Goal: Task Accomplishment & Management: Use online tool/utility

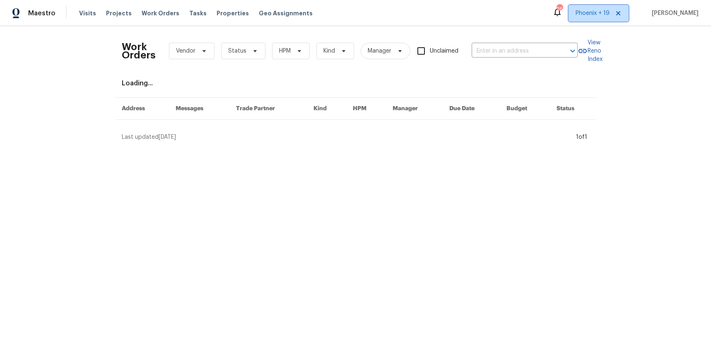
click at [586, 16] on span "Phoenix + 19" at bounding box center [599, 13] width 60 height 17
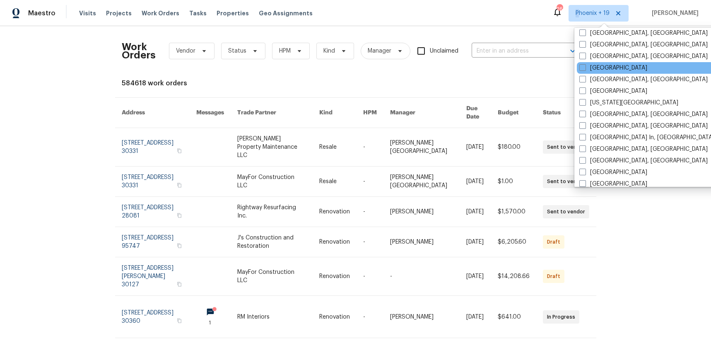
scroll to position [418, 0]
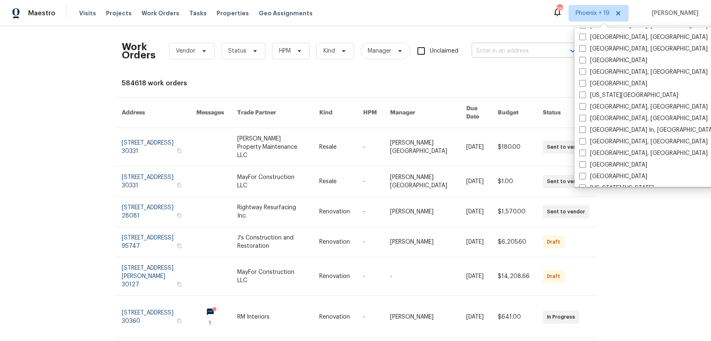
drag, startPoint x: 602, startPoint y: 51, endPoint x: 566, endPoint y: 53, distance: 35.8
click at [602, 51] on label "[GEOGRAPHIC_DATA], [GEOGRAPHIC_DATA]" at bounding box center [644, 49] width 128 height 8
click at [585, 50] on input "[GEOGRAPHIC_DATA], [GEOGRAPHIC_DATA]" at bounding box center [582, 47] width 5 height 5
checkbox input "true"
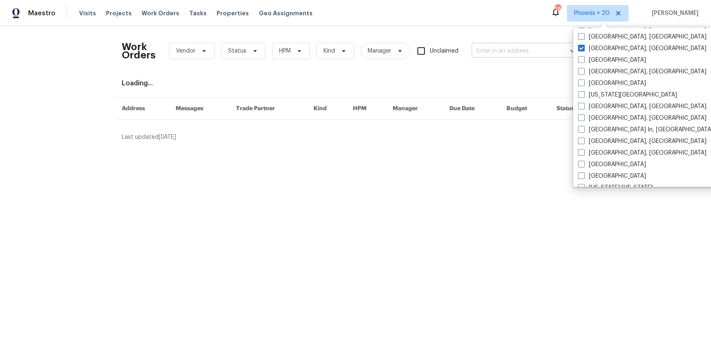
click at [502, 53] on input "text" at bounding box center [513, 51] width 83 height 13
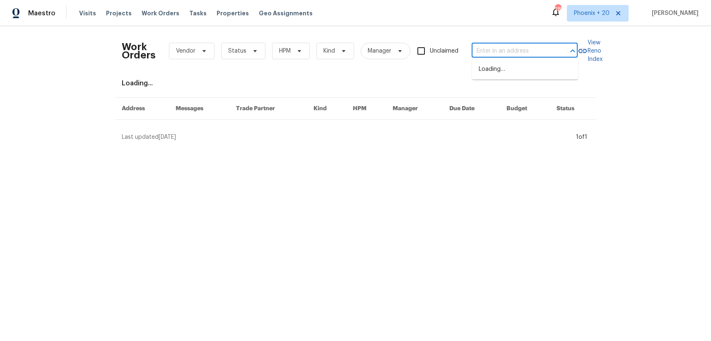
paste input "[STREET_ADDRESS][PERSON_NAME]"
type input "[STREET_ADDRESS][PERSON_NAME]"
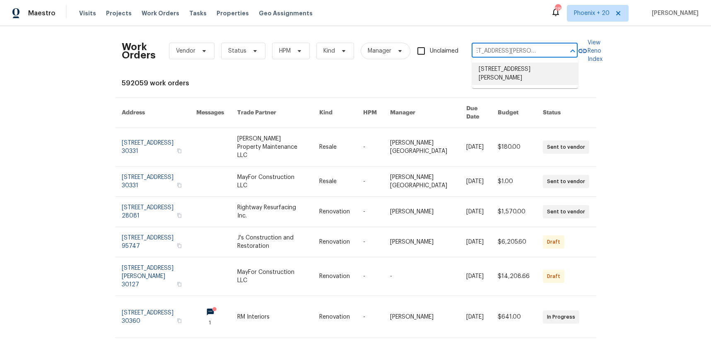
click at [505, 71] on li "[STREET_ADDRESS][PERSON_NAME]" at bounding box center [525, 74] width 106 height 22
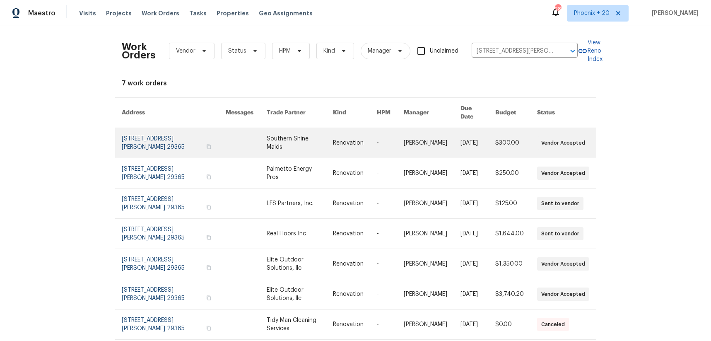
click at [322, 141] on link at bounding box center [300, 143] width 66 height 30
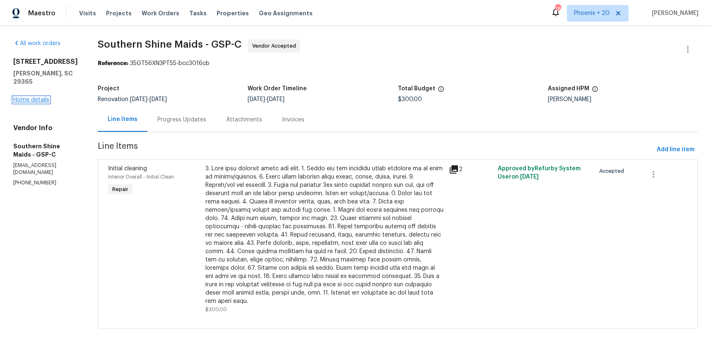
click at [15, 97] on link "Home details" at bounding box center [31, 100] width 36 height 6
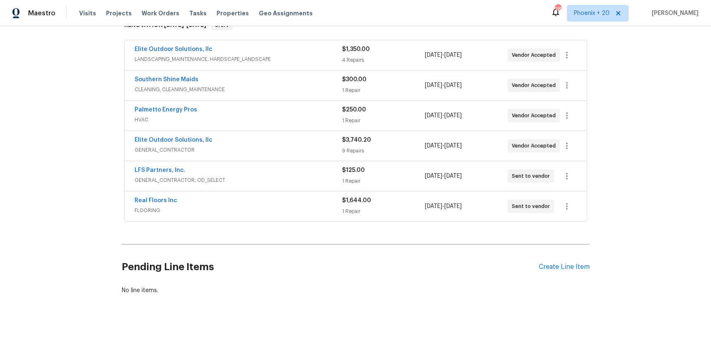
scroll to position [155, 0]
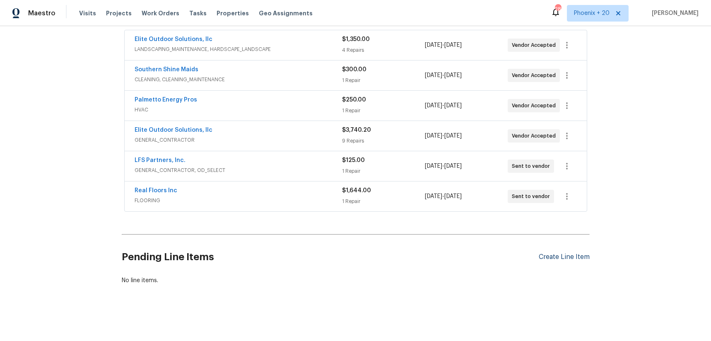
click at [561, 257] on div "Create Line Item" at bounding box center [564, 257] width 51 height 8
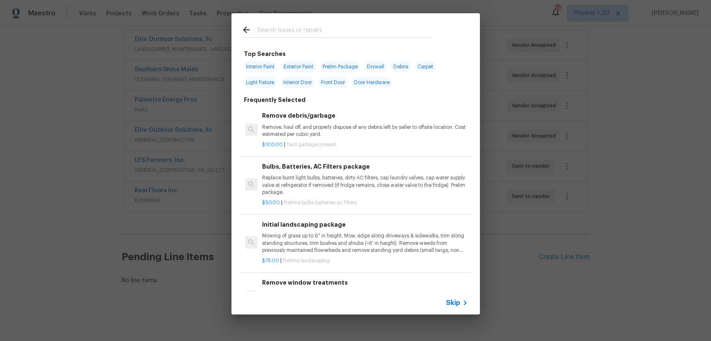
click at [385, 37] on input "text" at bounding box center [345, 31] width 176 height 12
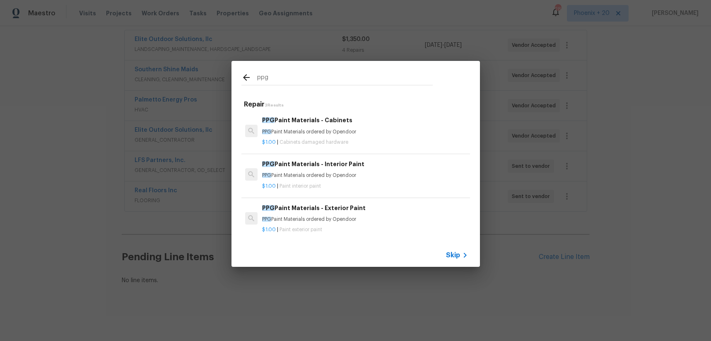
type input "ppg"
click at [405, 163] on h6 "PPG Paint Materials - Interior Paint" at bounding box center [365, 164] width 206 height 9
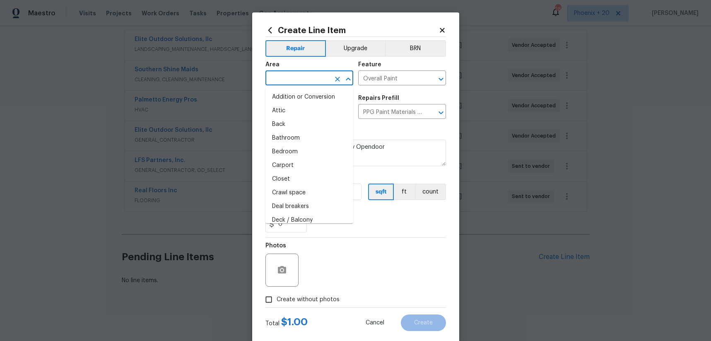
click at [314, 77] on input "text" at bounding box center [298, 79] width 65 height 13
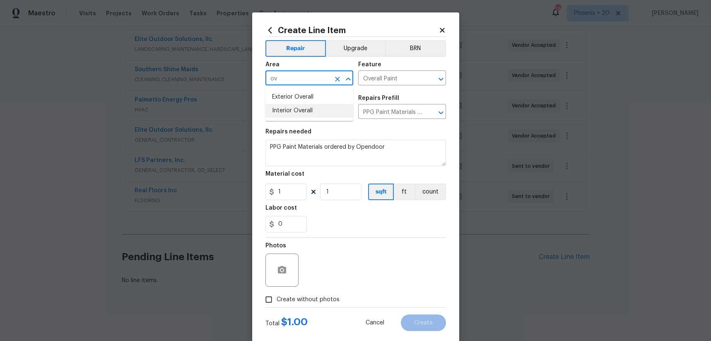
drag, startPoint x: 317, startPoint y: 110, endPoint x: 315, endPoint y: 116, distance: 6.9
click at [317, 110] on li "Interior Overall" at bounding box center [310, 111] width 88 height 14
type input "Interior Overall"
click at [285, 197] on input "1" at bounding box center [286, 192] width 41 height 17
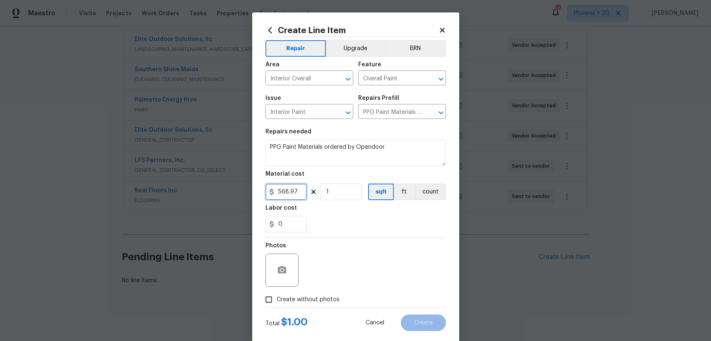
type input "568.97"
drag, startPoint x: 308, startPoint y: 302, endPoint x: 309, endPoint y: 297, distance: 4.7
click at [308, 301] on span "Create without photos" at bounding box center [308, 299] width 63 height 9
click at [277, 301] on input "Create without photos" at bounding box center [269, 300] width 16 height 16
checkbox input "true"
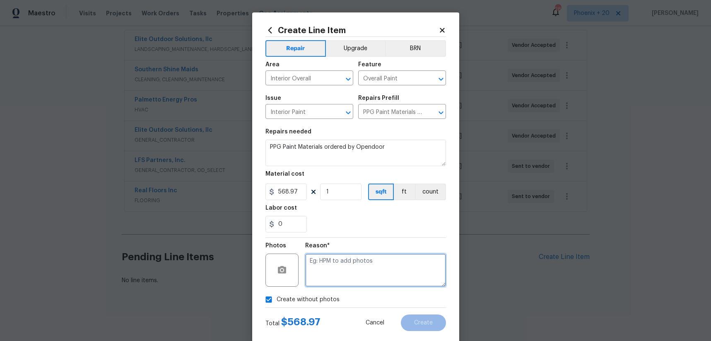
click at [319, 280] on textarea at bounding box center [375, 270] width 141 height 33
type textarea "NA"
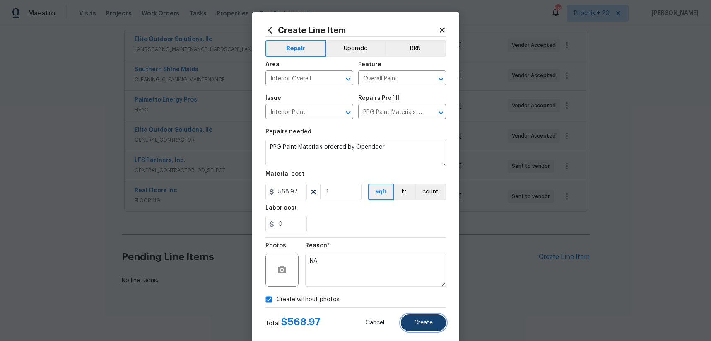
click at [407, 317] on button "Create" at bounding box center [423, 322] width 45 height 17
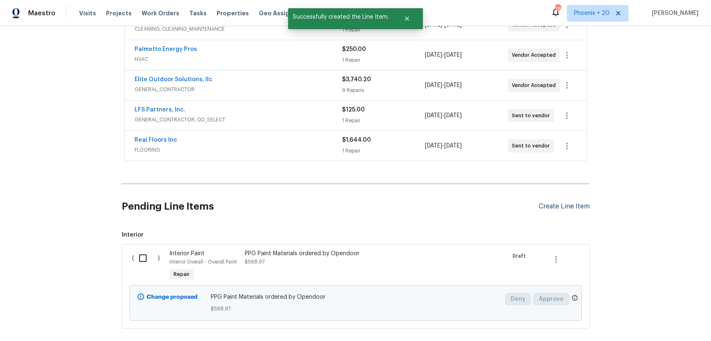
scroll to position [218, 0]
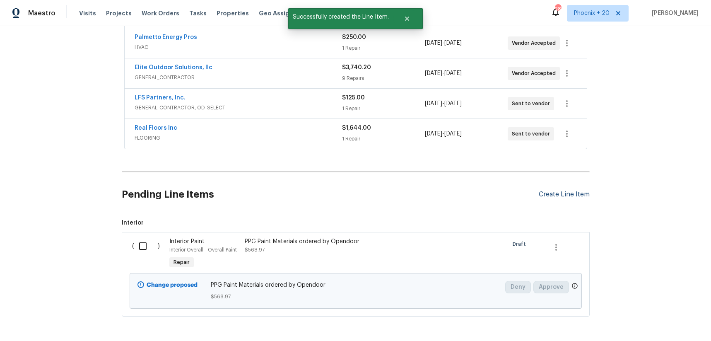
click at [555, 193] on div "Create Line Item" at bounding box center [564, 195] width 51 height 8
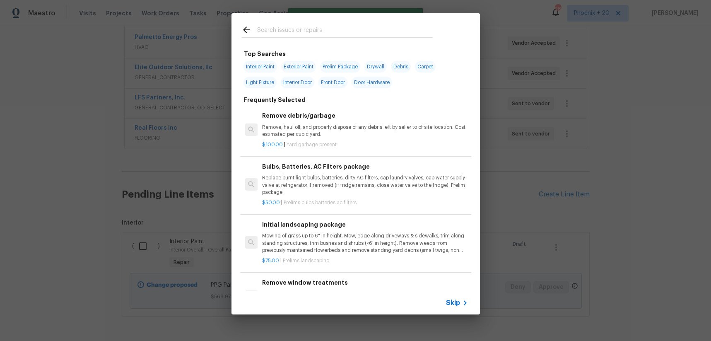
click at [296, 25] on input "text" at bounding box center [345, 31] width 176 height 12
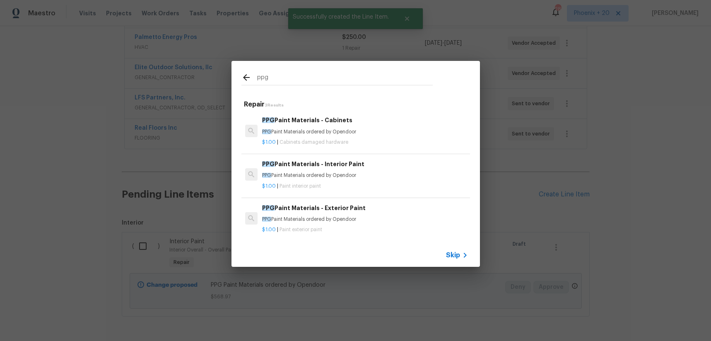
type input "ppg"
click at [381, 216] on p "PPG Paint Materials ordered by Opendoor" at bounding box center [365, 219] width 206 height 7
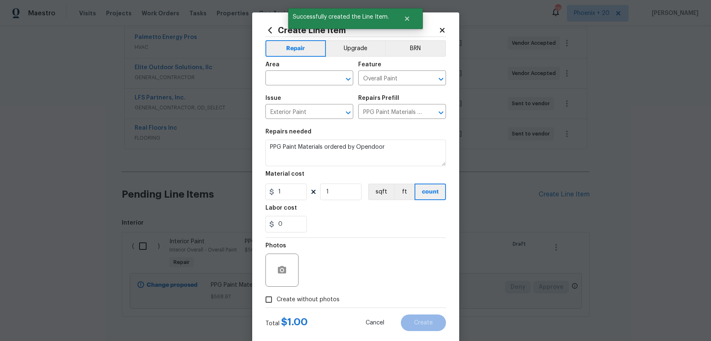
click at [309, 72] on div "Area" at bounding box center [310, 67] width 88 height 11
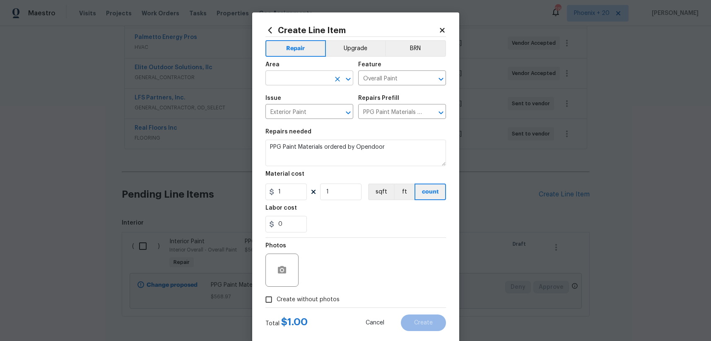
click at [314, 79] on input "text" at bounding box center [298, 79] width 65 height 13
click at [305, 104] on li "Interior Overall" at bounding box center [310, 111] width 88 height 14
type input "Interior Overall"
click at [337, 79] on icon "Clear" at bounding box center [337, 79] width 5 height 5
click at [323, 90] on li "Exterior Overall" at bounding box center [310, 97] width 88 height 14
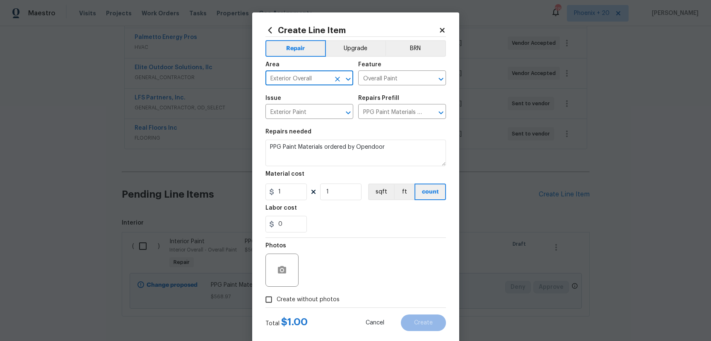
type input "Exterior Overall"
click at [303, 189] on input "1" at bounding box center [286, 192] width 41 height 17
type input "115.25"
drag, startPoint x: 314, startPoint y: 303, endPoint x: 318, endPoint y: 293, distance: 11.0
click at [314, 302] on span "Create without photos" at bounding box center [308, 299] width 63 height 9
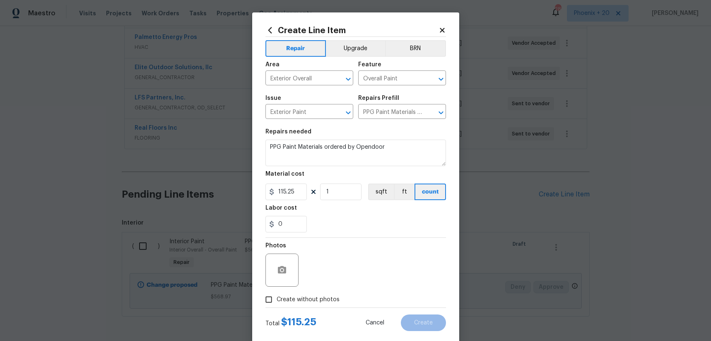
click at [277, 302] on input "Create without photos" at bounding box center [269, 300] width 16 height 16
checkbox input "true"
click at [333, 274] on textarea at bounding box center [375, 270] width 141 height 33
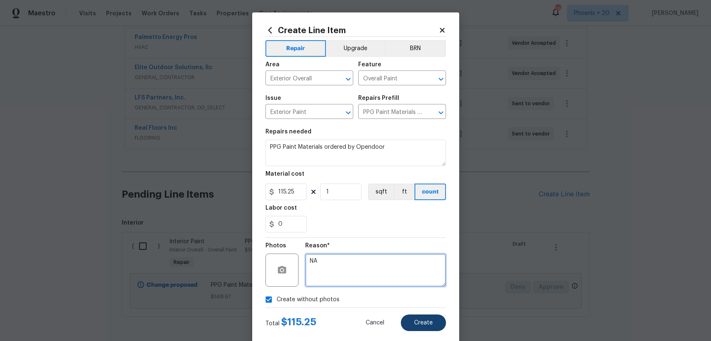
type textarea "NA"
click at [416, 319] on button "Create" at bounding box center [423, 322] width 45 height 17
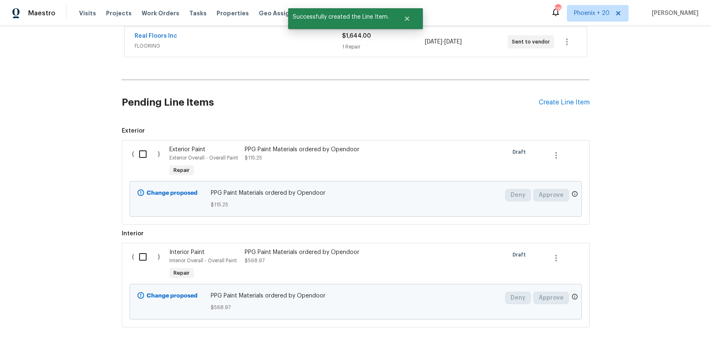
scroll to position [352, 0]
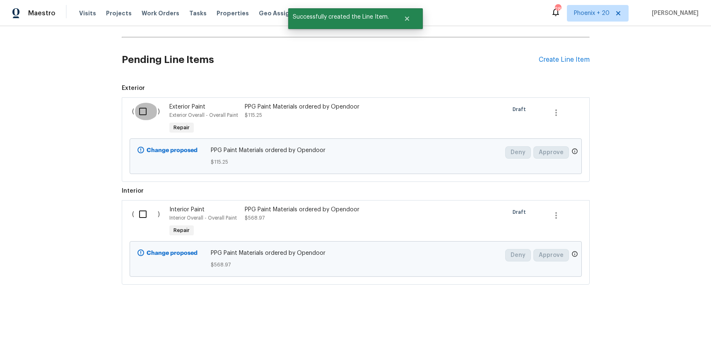
drag, startPoint x: 138, startPoint y: 110, endPoint x: 142, endPoint y: 206, distance: 95.4
click at [138, 110] on input "checkbox" at bounding box center [146, 111] width 24 height 17
checkbox input "true"
click at [142, 207] on input "checkbox" at bounding box center [146, 214] width 24 height 17
checkbox input "true"
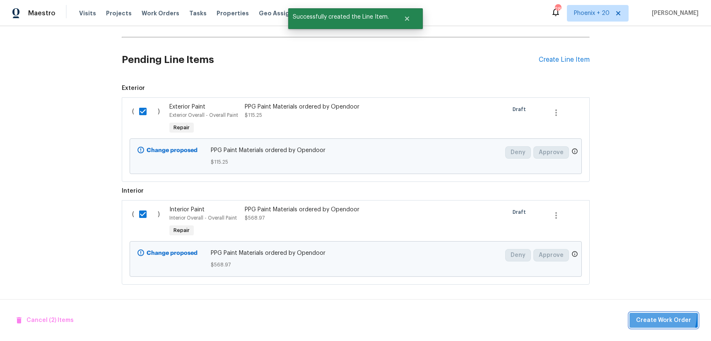
click at [647, 314] on button "Create Work Order" at bounding box center [664, 320] width 68 height 15
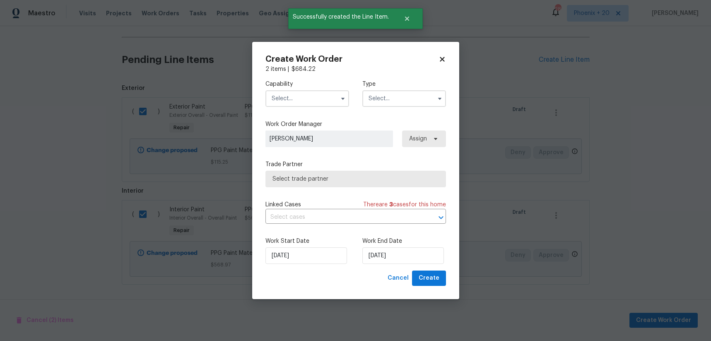
click at [315, 95] on input "text" at bounding box center [308, 98] width 84 height 17
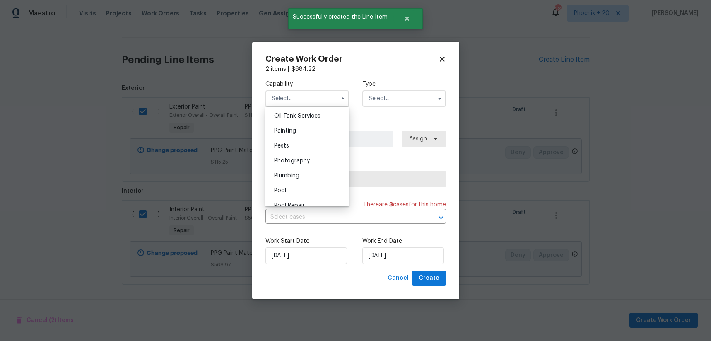
scroll to position [684, 0]
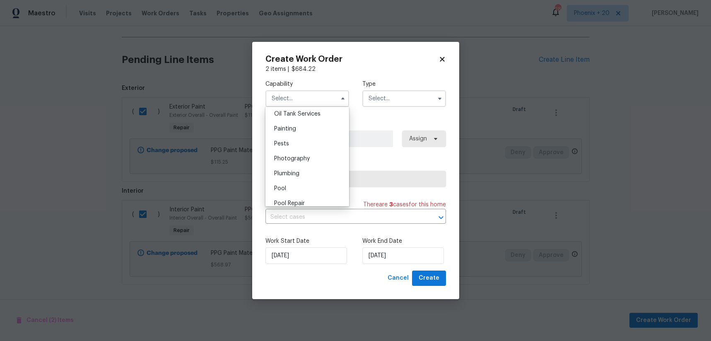
click at [319, 123] on div "Painting" at bounding box center [308, 128] width 80 height 15
type input "Painting"
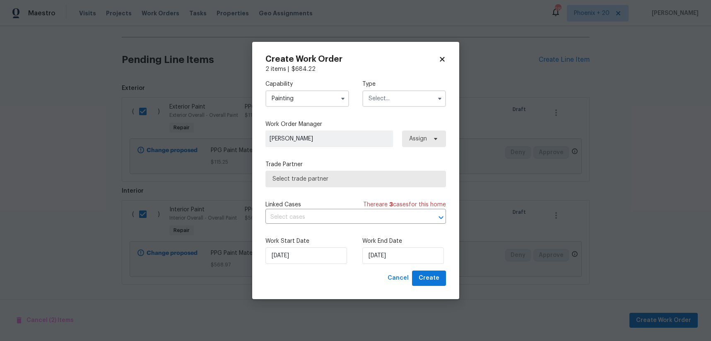
drag, startPoint x: 428, startPoint y: 94, endPoint x: 409, endPoint y: 105, distance: 21.5
click at [426, 96] on input "text" at bounding box center [405, 98] width 84 height 17
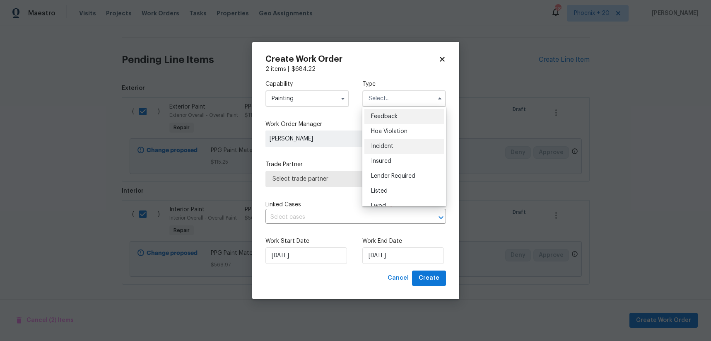
scroll to position [99, 0]
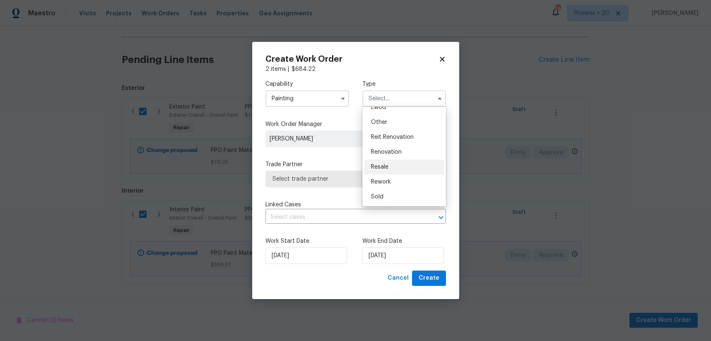
click at [403, 161] on div "Resale" at bounding box center [405, 167] width 80 height 15
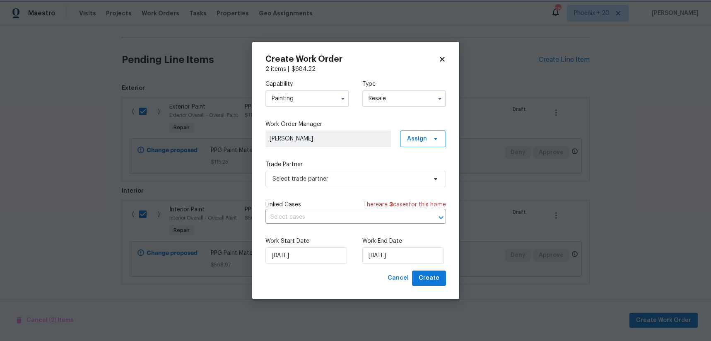
scroll to position [0, 0]
click at [400, 104] on input "Resale" at bounding box center [405, 98] width 84 height 17
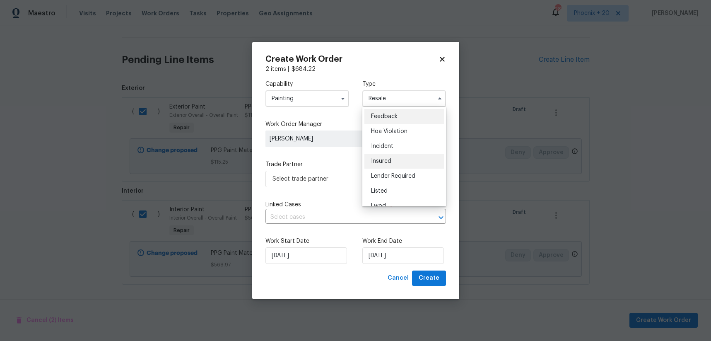
scroll to position [99, 0]
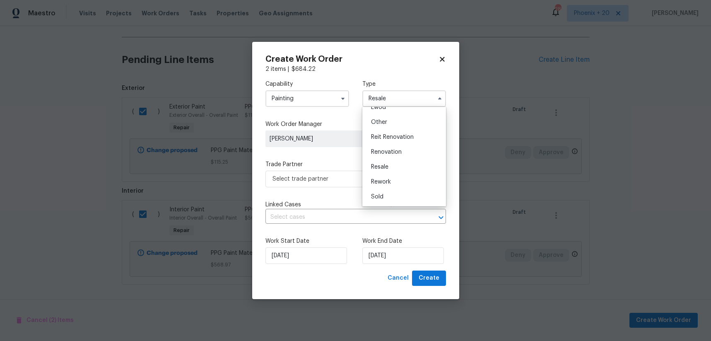
drag, startPoint x: 403, startPoint y: 149, endPoint x: 414, endPoint y: 145, distance: 11.4
click at [403, 149] on div "Renovation" at bounding box center [405, 152] width 80 height 15
type input "Renovation"
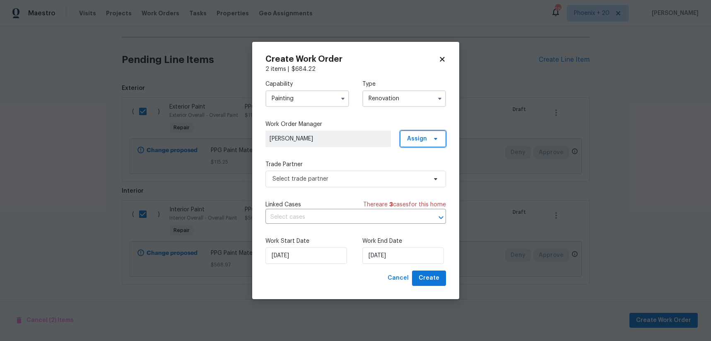
drag, startPoint x: 423, startPoint y: 142, endPoint x: 421, endPoint y: 150, distance: 8.0
click at [423, 142] on span "Assign" at bounding box center [417, 139] width 20 height 8
click at [422, 172] on div "Assign to me" at bounding box center [424, 174] width 36 height 8
click at [346, 178] on span "Select trade partner" at bounding box center [350, 179] width 155 height 8
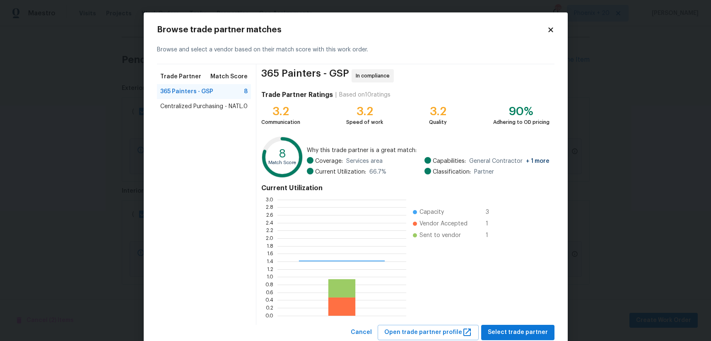
scroll to position [116, 129]
click at [215, 102] on div "Centralized Purchasing - NATL. 0" at bounding box center [204, 106] width 94 height 15
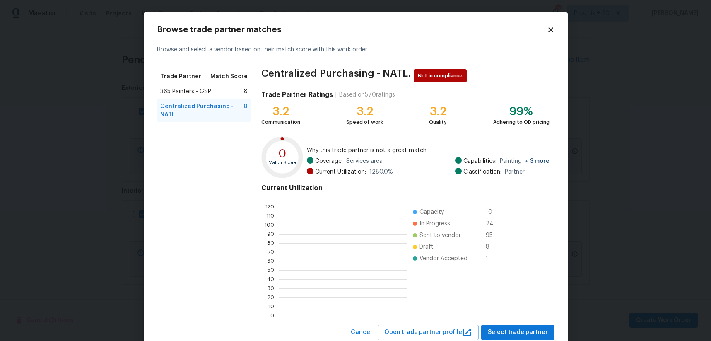
scroll to position [116, 128]
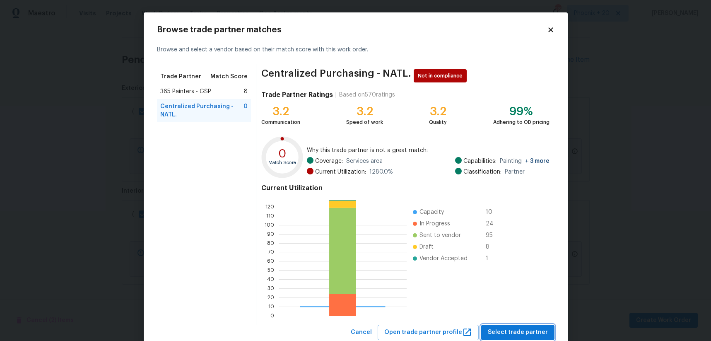
click at [534, 330] on span "Select trade partner" at bounding box center [518, 332] width 60 height 10
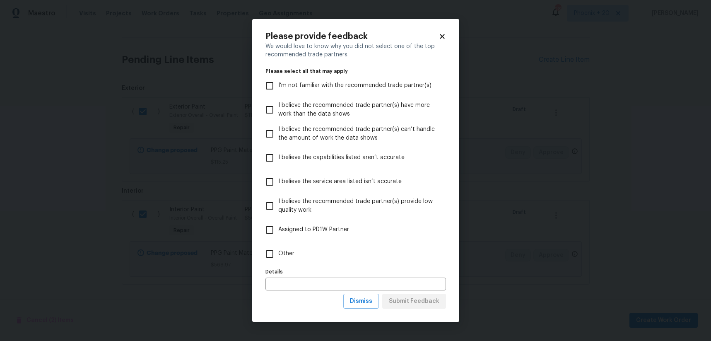
click at [348, 252] on label "Other" at bounding box center [350, 254] width 179 height 24
click at [278, 252] on input "Other" at bounding box center [269, 253] width 17 height 17
checkbox input "true"
click at [402, 297] on span "Submit Feedback" at bounding box center [414, 301] width 51 height 10
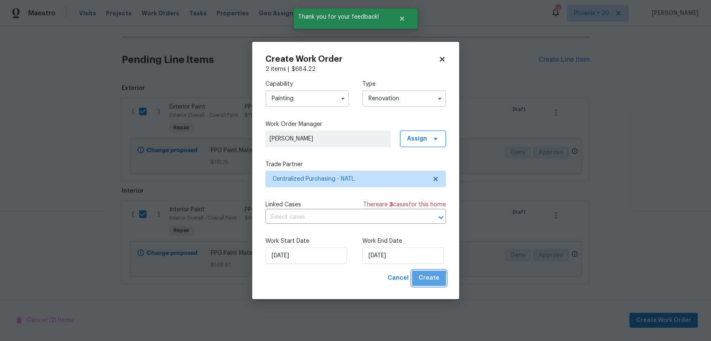
click at [425, 285] on button "Create" at bounding box center [429, 278] width 34 height 15
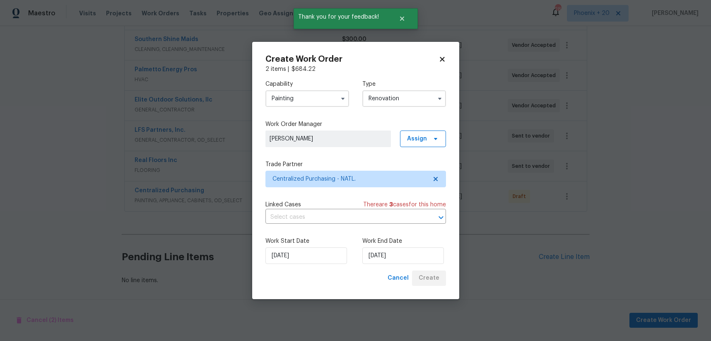
scroll to position [185, 0]
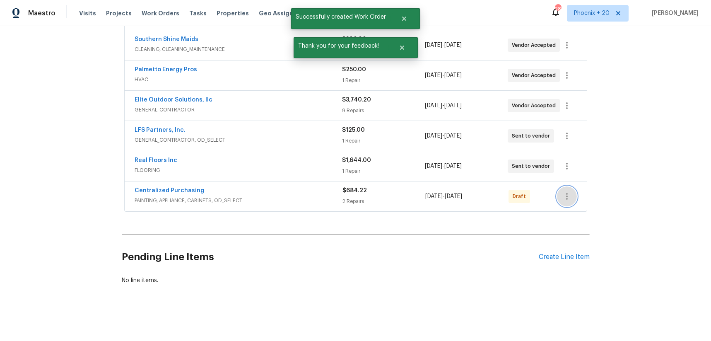
click at [566, 198] on icon "button" at bounding box center [567, 196] width 10 height 10
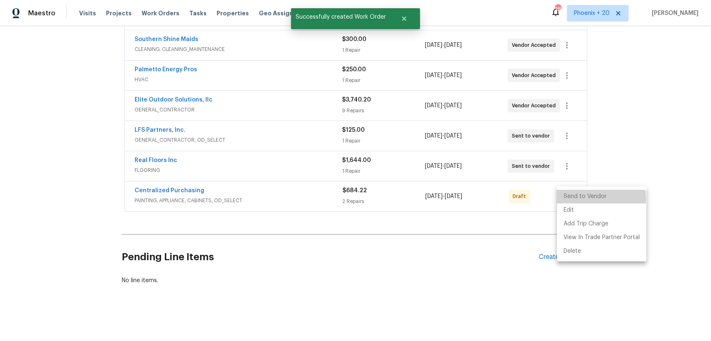
click at [564, 199] on li "Send to Vendor" at bounding box center [601, 197] width 89 height 14
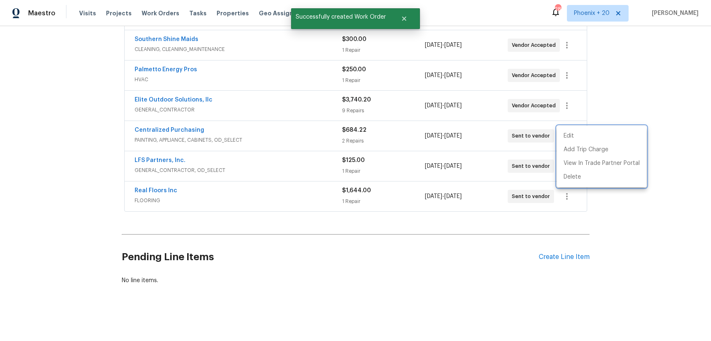
drag, startPoint x: 230, startPoint y: 159, endPoint x: 196, endPoint y: 131, distance: 43.2
click at [220, 156] on div at bounding box center [355, 170] width 711 height 341
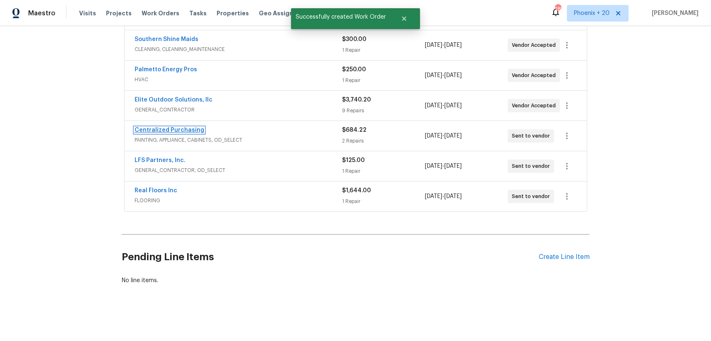
click at [187, 127] on link "Centralized Purchasing" at bounding box center [170, 130] width 70 height 6
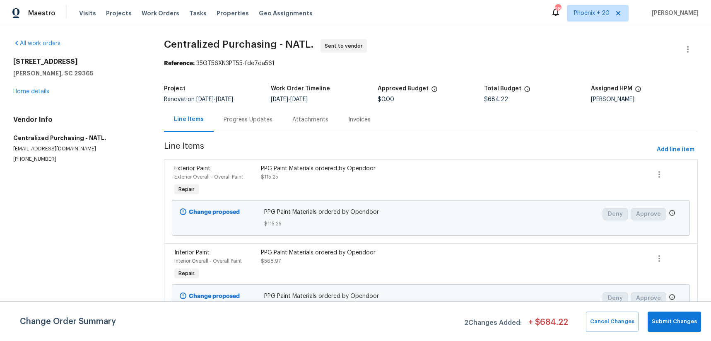
drag, startPoint x: 162, startPoint y: 12, endPoint x: 218, endPoint y: 21, distance: 57.6
click at [162, 12] on span "Work Orders" at bounding box center [161, 13] width 38 height 8
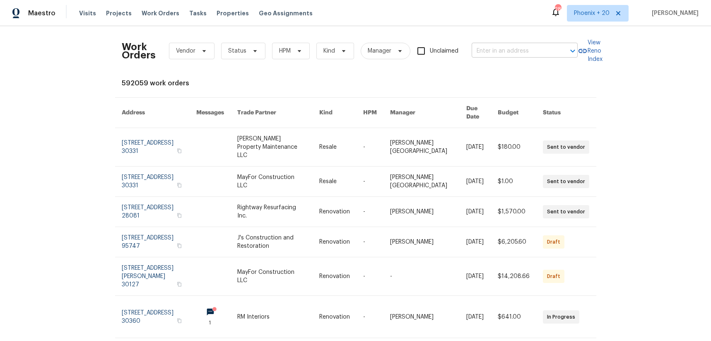
click at [532, 53] on input "text" at bounding box center [513, 51] width 83 height 13
paste input "[STREET_ADDRESS]"
type input "[STREET_ADDRESS]"
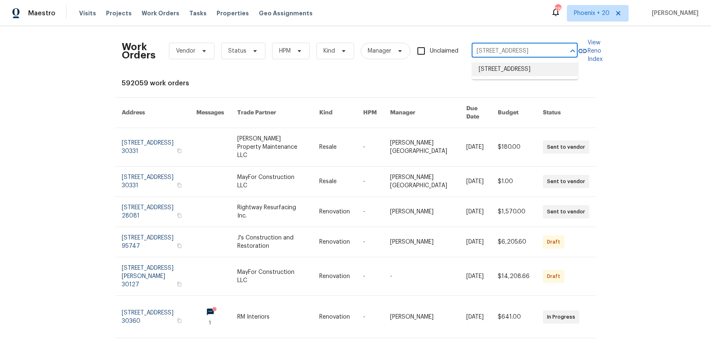
click at [527, 75] on li "[STREET_ADDRESS]" at bounding box center [525, 70] width 106 height 14
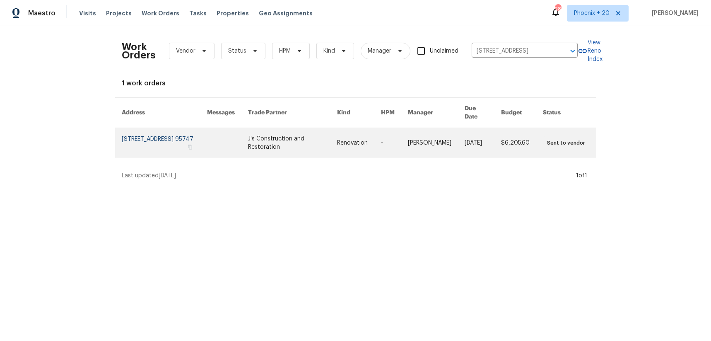
click at [266, 138] on td "J's Construction and Restoration" at bounding box center [286, 143] width 89 height 30
click at [248, 128] on link at bounding box center [227, 143] width 41 height 30
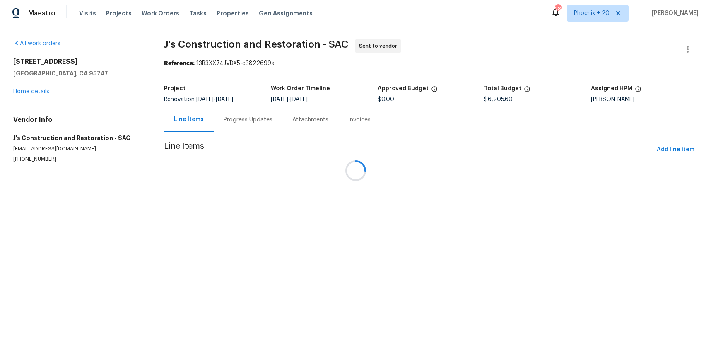
click at [40, 94] on div "[STREET_ADDRESS] Home details" at bounding box center [78, 77] width 131 height 38
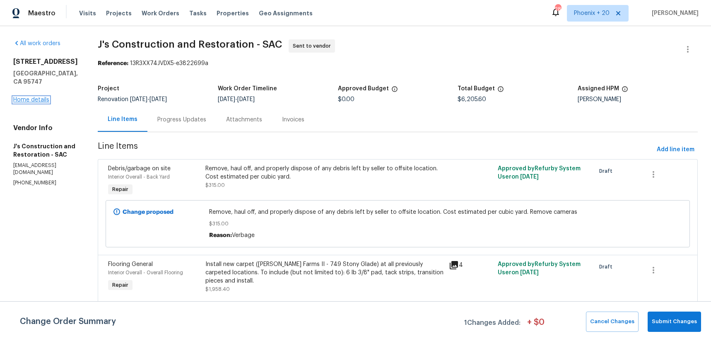
click at [37, 97] on link "Home details" at bounding box center [31, 100] width 36 height 6
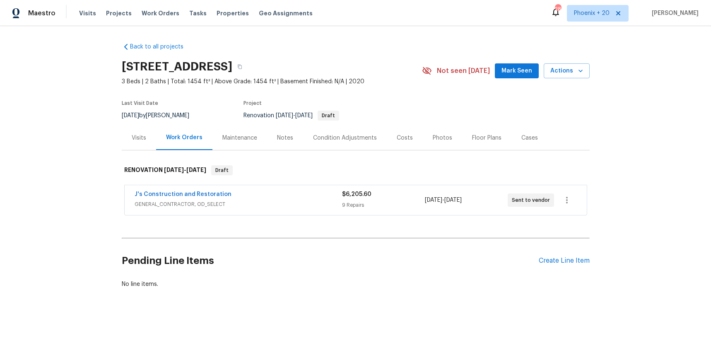
scroll to position [4, 0]
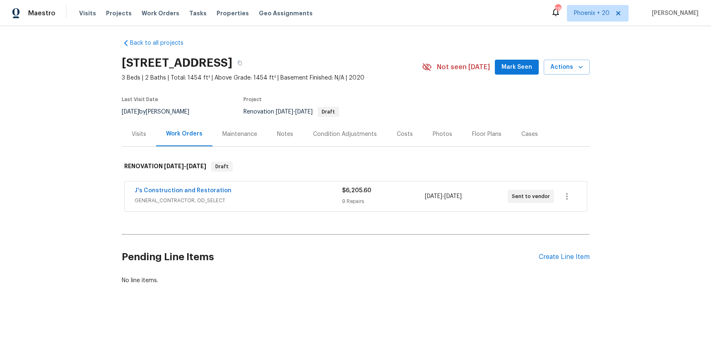
click at [571, 250] on div "Pending Line Items Create Line Item" at bounding box center [356, 257] width 468 height 39
click at [572, 256] on div "Create Line Item" at bounding box center [564, 257] width 51 height 8
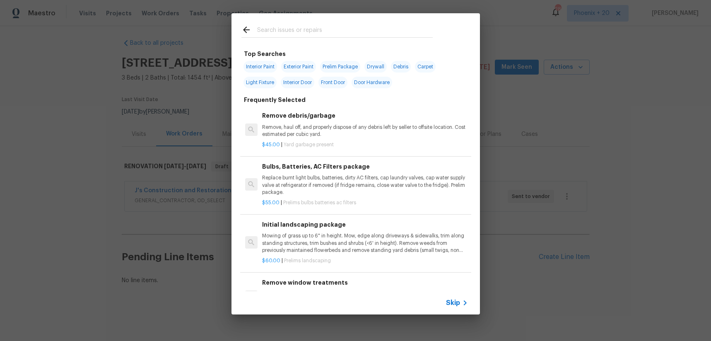
click at [332, 33] on input "text" at bounding box center [345, 31] width 176 height 12
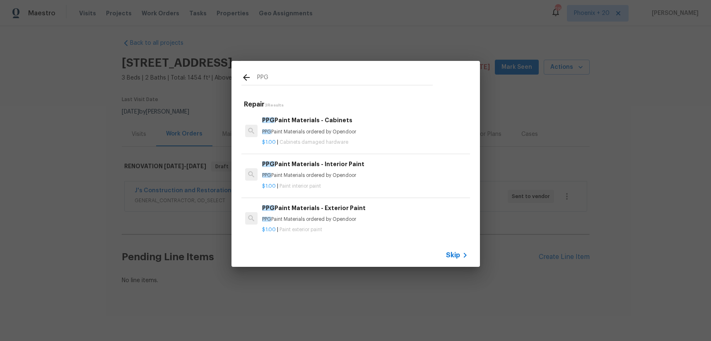
type input "PPG"
click at [368, 167] on h6 "PPG Paint Materials - Interior Paint" at bounding box center [365, 164] width 206 height 9
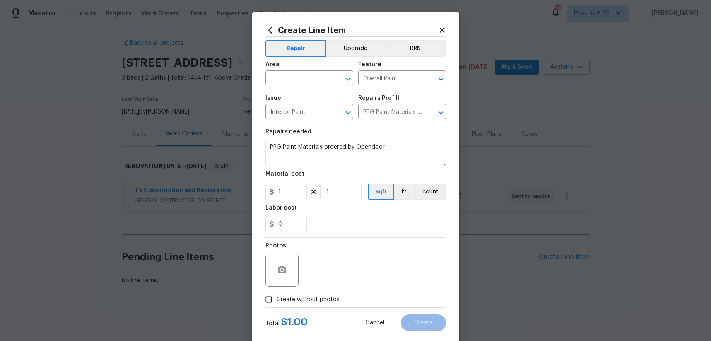
click at [293, 86] on span "Area ​" at bounding box center [310, 74] width 88 height 34
click at [289, 80] on input "text" at bounding box center [298, 79] width 65 height 13
click at [295, 106] on li "Interior Overall" at bounding box center [310, 111] width 88 height 14
type input "Interior Overall"
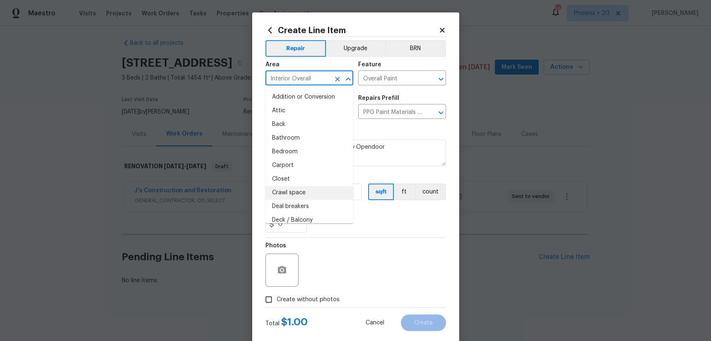
drag, startPoint x: 414, startPoint y: 262, endPoint x: 400, endPoint y: 254, distance: 16.3
click at [405, 257] on div "Photos" at bounding box center [356, 265] width 181 height 54
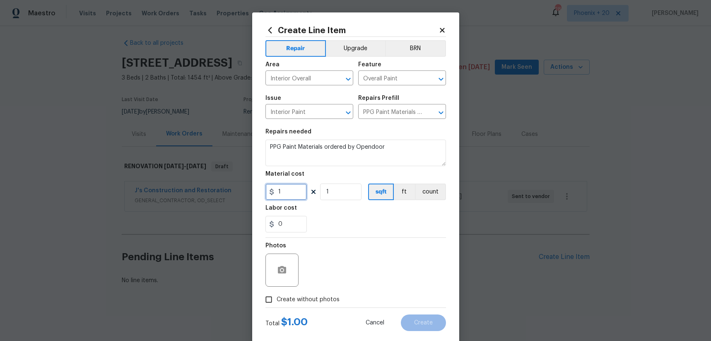
click at [277, 193] on input "1" at bounding box center [286, 192] width 41 height 17
type input "425.16"
click at [312, 296] on span "Create without photos" at bounding box center [308, 299] width 63 height 9
click at [277, 296] on input "Create without photos" at bounding box center [269, 300] width 16 height 16
checkbox input "true"
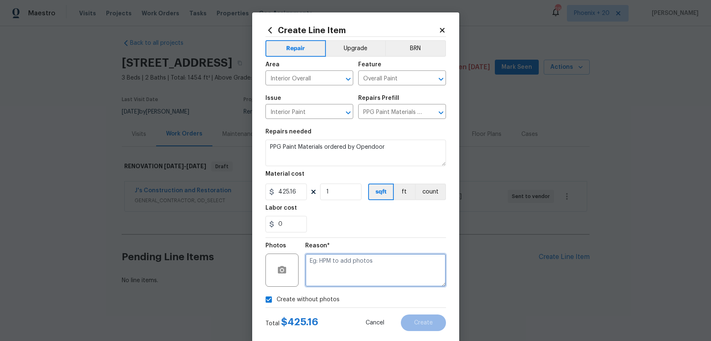
click at [327, 283] on textarea at bounding box center [375, 270] width 141 height 33
type textarea "na"
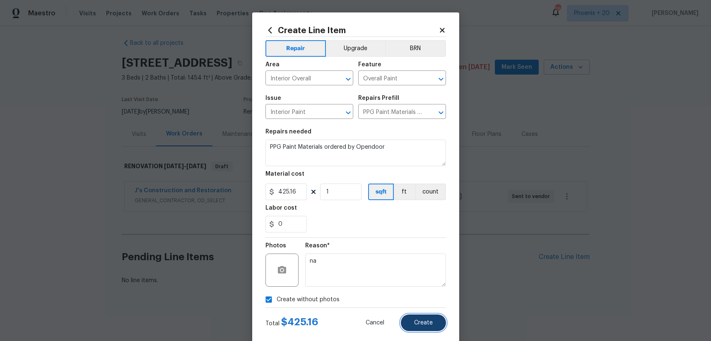
click at [423, 328] on button "Create" at bounding box center [423, 322] width 45 height 17
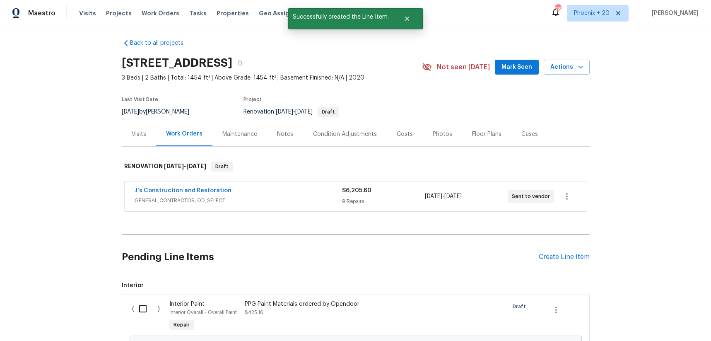
click at [146, 301] on input "checkbox" at bounding box center [146, 308] width 24 height 17
checkbox input "true"
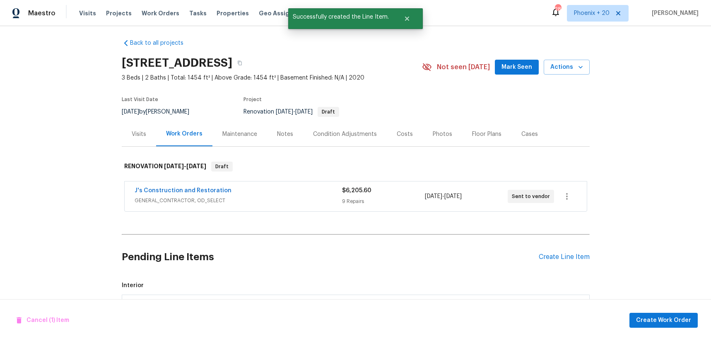
scroll to position [98, 0]
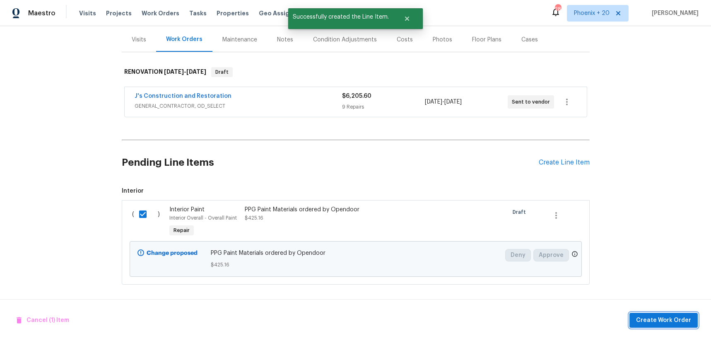
click at [646, 318] on span "Create Work Order" at bounding box center [663, 320] width 55 height 10
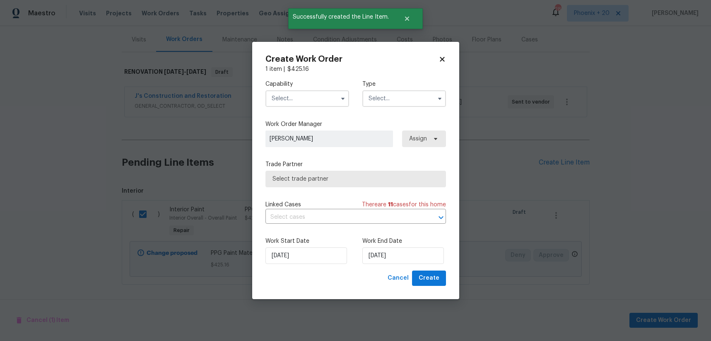
drag, startPoint x: 305, startPoint y: 98, endPoint x: 305, endPoint y: 104, distance: 6.2
click at [305, 99] on input "text" at bounding box center [308, 98] width 84 height 17
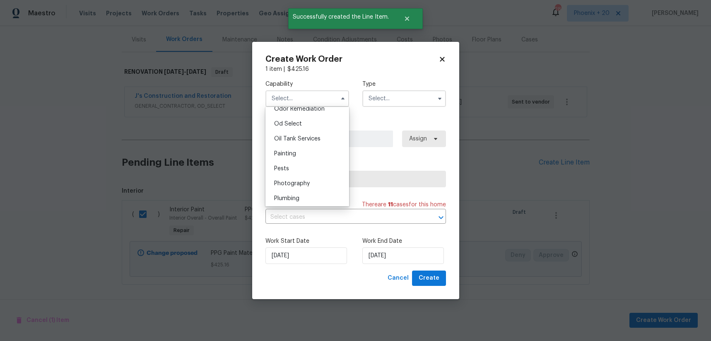
scroll to position [667, 0]
click at [314, 140] on div "Painting" at bounding box center [308, 145] width 80 height 15
type input "Painting"
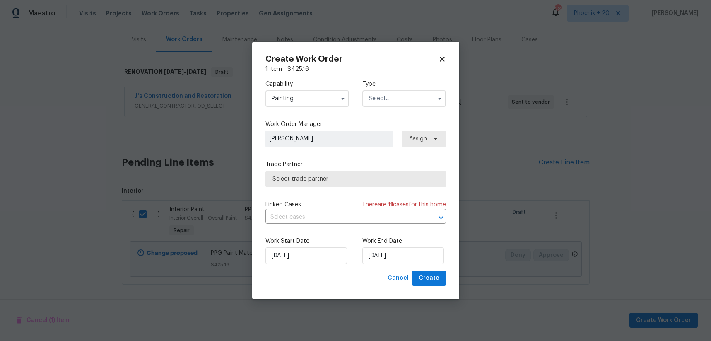
click at [371, 102] on input "text" at bounding box center [405, 98] width 84 height 17
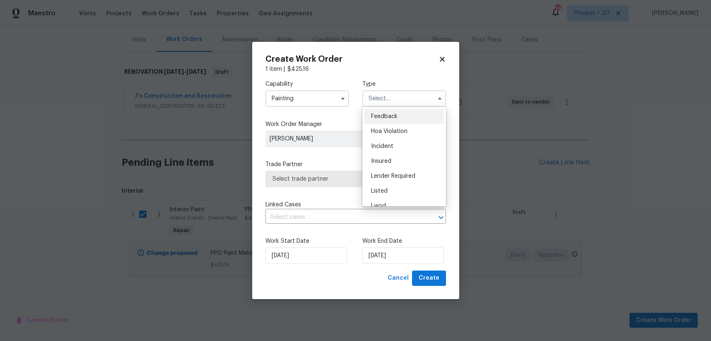
scroll to position [99, 0]
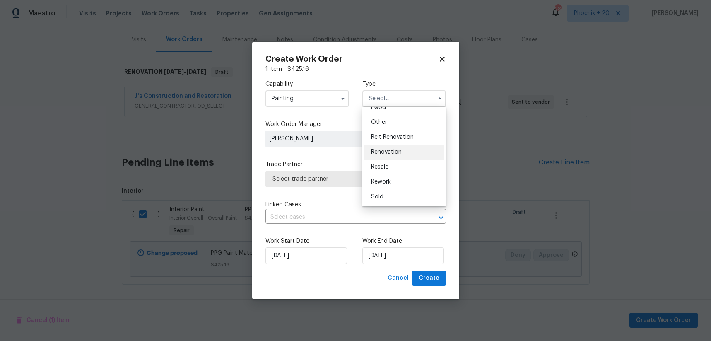
click at [397, 153] on span "Renovation" at bounding box center [386, 152] width 31 height 6
type input "Renovation"
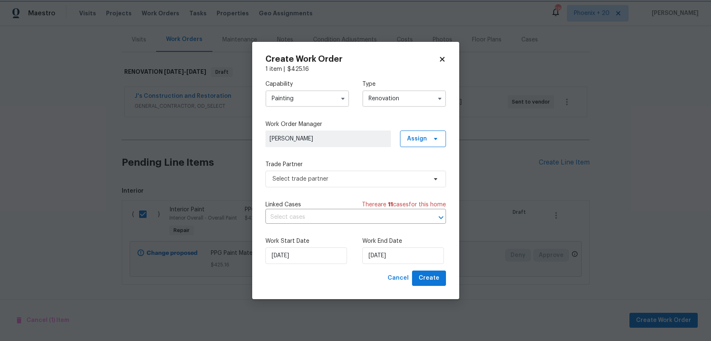
scroll to position [0, 0]
click at [423, 135] on span "Assign" at bounding box center [417, 139] width 20 height 8
click at [428, 171] on div "Assign to me" at bounding box center [424, 174] width 36 height 8
click at [357, 178] on span "Select trade partner" at bounding box center [350, 179] width 155 height 8
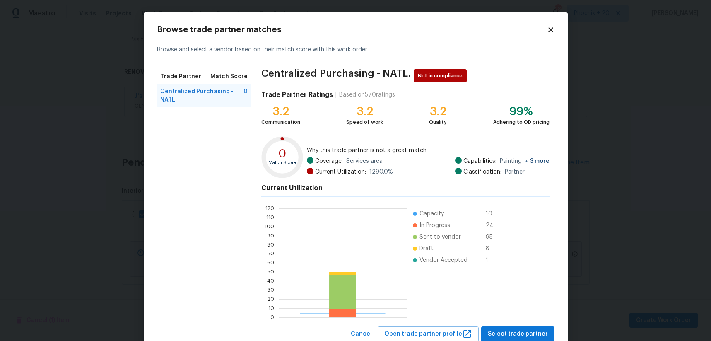
scroll to position [116, 128]
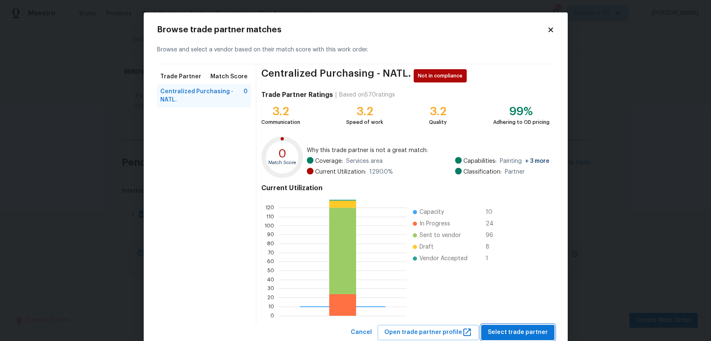
click at [524, 328] on span "Select trade partner" at bounding box center [518, 332] width 60 height 10
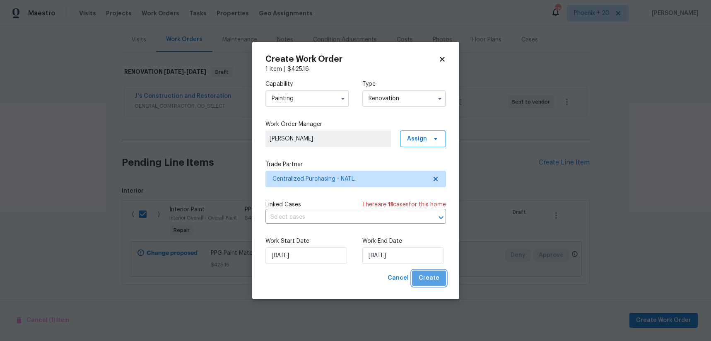
click at [441, 283] on button "Create" at bounding box center [429, 278] width 34 height 15
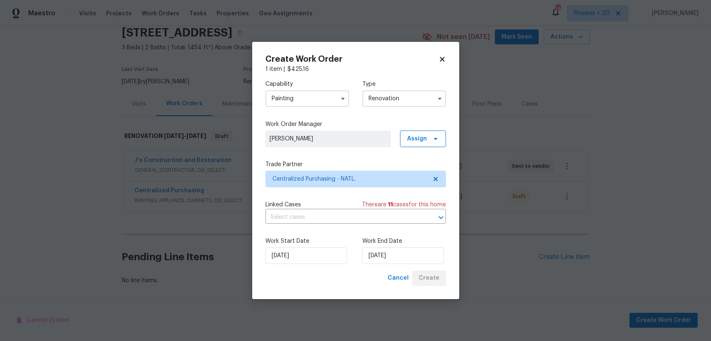
scroll to position [34, 0]
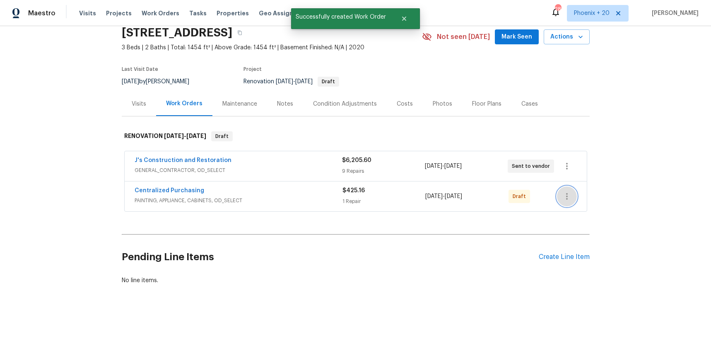
click at [573, 192] on button "button" at bounding box center [567, 196] width 20 height 20
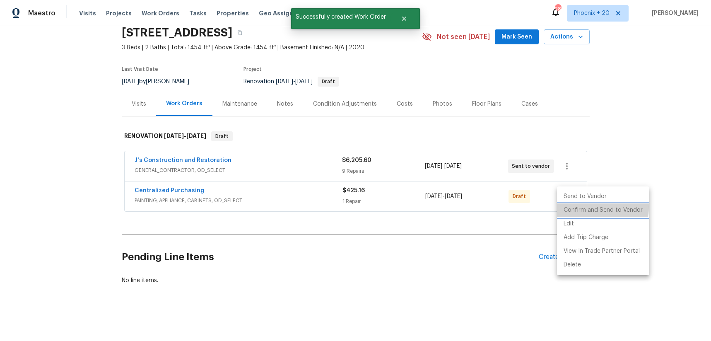
click at [576, 207] on li "Confirm and Send to Vendor" at bounding box center [603, 210] width 92 height 14
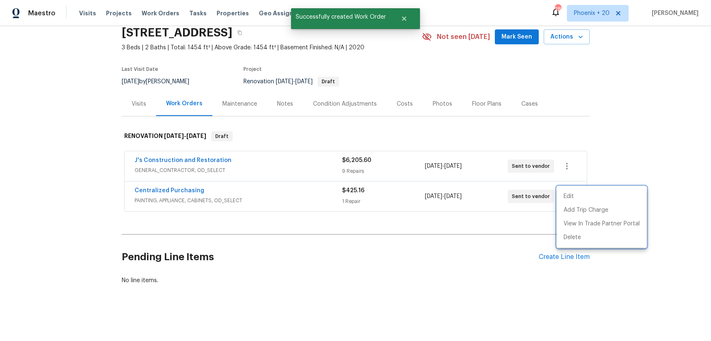
drag, startPoint x: 249, startPoint y: 199, endPoint x: 225, endPoint y: 195, distance: 23.6
click at [230, 196] on div at bounding box center [355, 170] width 711 height 341
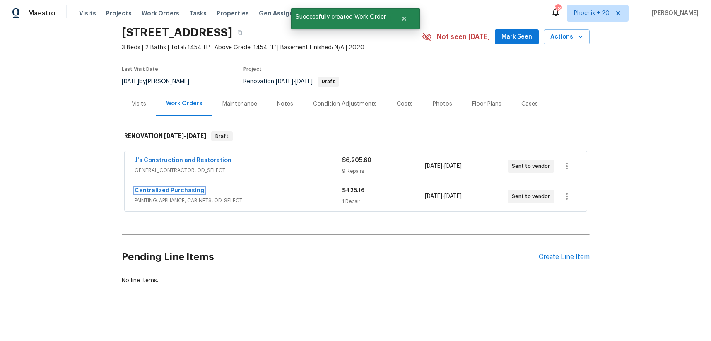
click at [188, 189] on link "Centralized Purchasing" at bounding box center [170, 191] width 70 height 6
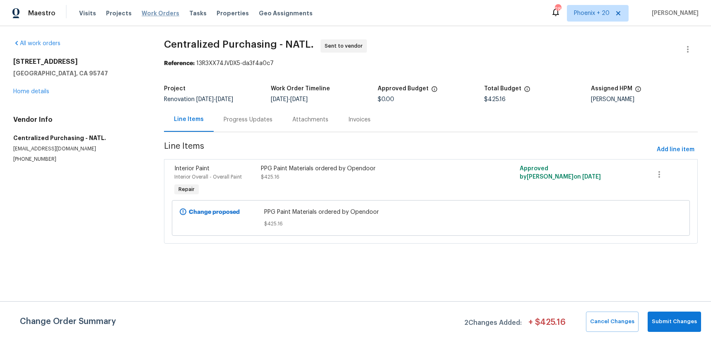
click at [151, 15] on span "Work Orders" at bounding box center [161, 13] width 38 height 8
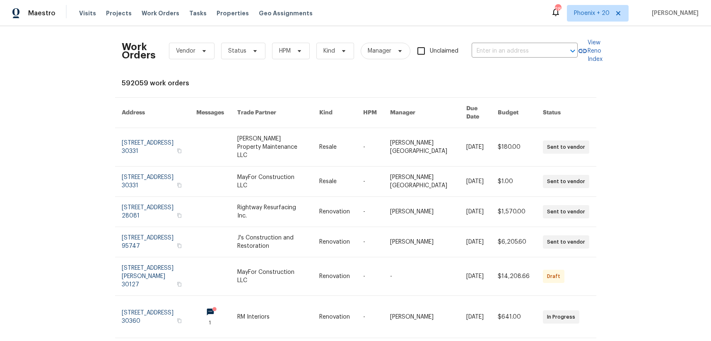
drag, startPoint x: 542, startPoint y: 28, endPoint x: 538, endPoint y: 38, distance: 10.6
click at [541, 31] on div "Work Orders Vendor Status HPM Kind Manager Unclaimed ​ View Reno Index 592059 w…" at bounding box center [355, 183] width 711 height 315
click at [534, 51] on input "text" at bounding box center [513, 51] width 83 height 13
paste input "203 Heatherbrook"
type input "203 Heatherbrook"
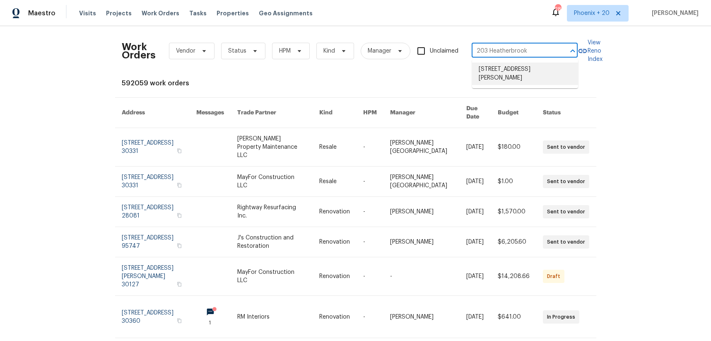
click at [511, 76] on li "[STREET_ADDRESS][PERSON_NAME]" at bounding box center [525, 74] width 106 height 22
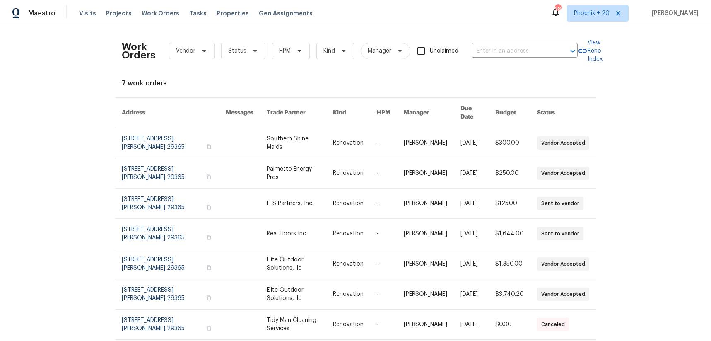
type input "[STREET_ADDRESS][PERSON_NAME]"
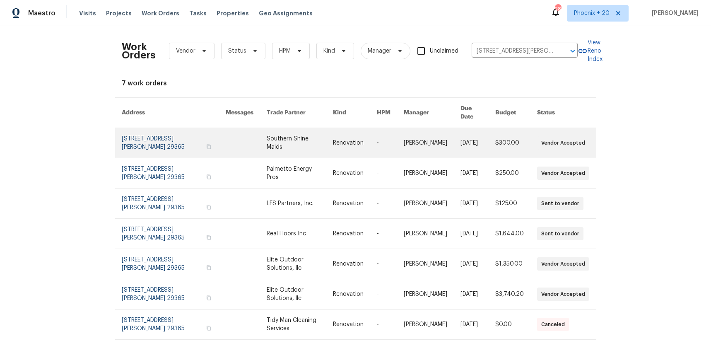
click at [297, 142] on link at bounding box center [300, 143] width 66 height 30
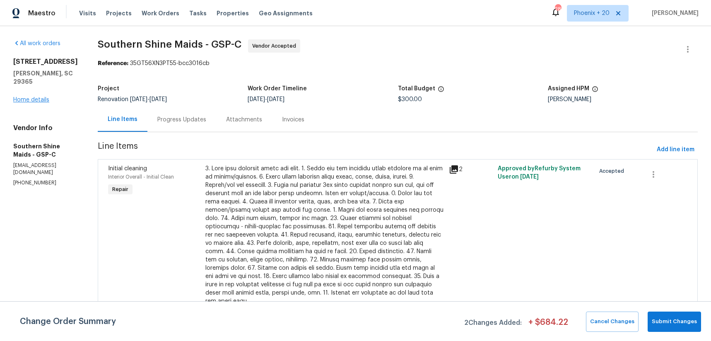
click at [28, 88] on div "[STREET_ADDRESS][PERSON_NAME][PERSON_NAME] Home details" at bounding box center [45, 81] width 65 height 46
click at [28, 97] on link "Home details" at bounding box center [31, 100] width 36 height 6
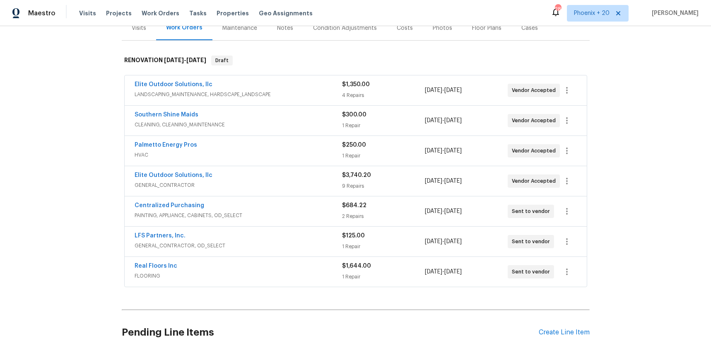
scroll to position [111, 0]
click at [176, 206] on link "Centralized Purchasing" at bounding box center [170, 205] width 70 height 6
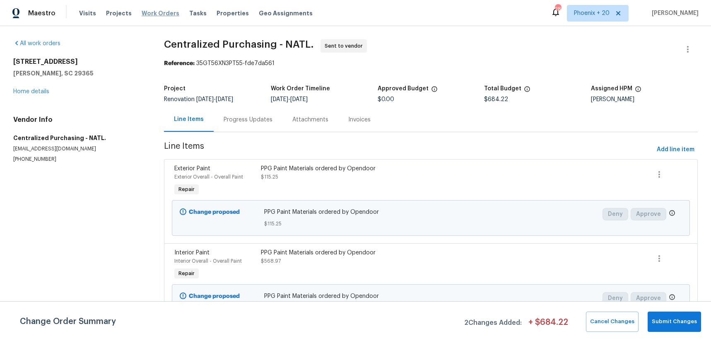
click at [167, 10] on span "Work Orders" at bounding box center [161, 13] width 38 height 8
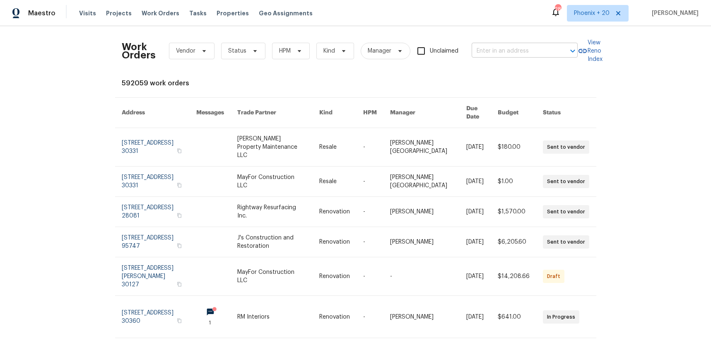
click at [517, 46] on input "text" at bounding box center [513, 51] width 83 height 13
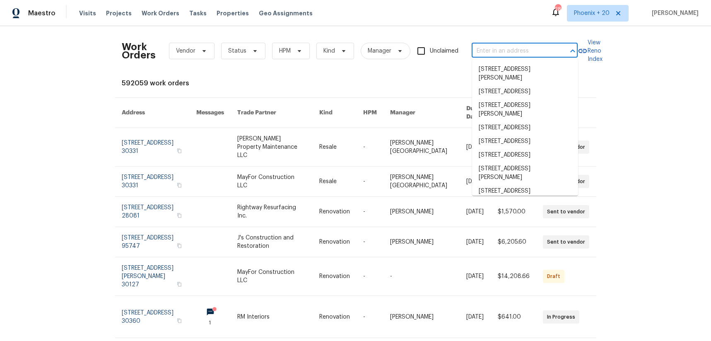
paste input "[STREET_ADDRESS]"
type input "[STREET_ADDRESS]"
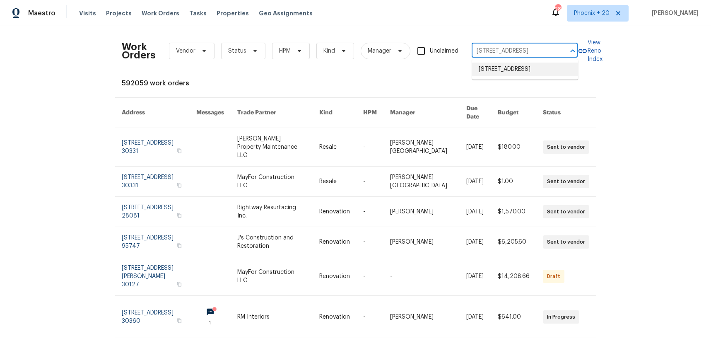
click at [504, 71] on li "[STREET_ADDRESS]" at bounding box center [525, 70] width 106 height 14
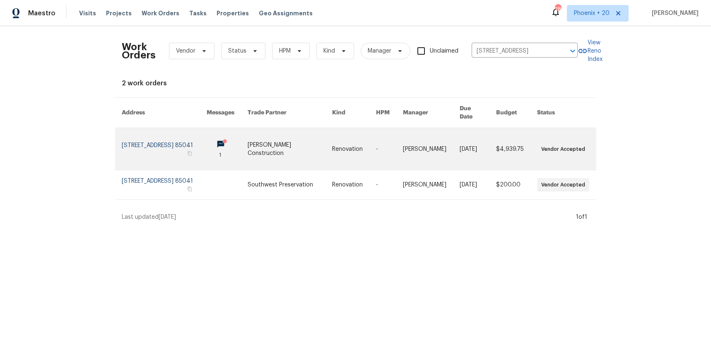
drag, startPoint x: 391, startPoint y: 114, endPoint x: 275, endPoint y: 144, distance: 120.2
click at [275, 144] on link at bounding box center [290, 149] width 85 height 42
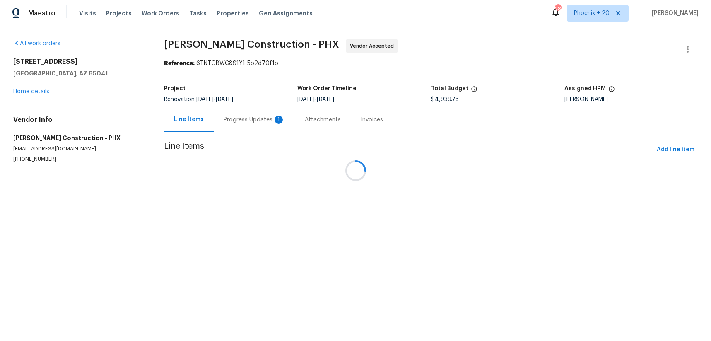
click at [51, 92] on div at bounding box center [355, 170] width 711 height 341
drag, startPoint x: 37, startPoint y: 90, endPoint x: 274, endPoint y: 120, distance: 238.9
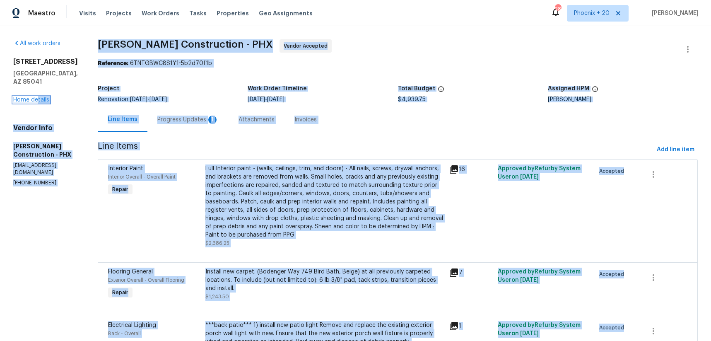
click at [34, 97] on link "Home details" at bounding box center [31, 100] width 36 height 6
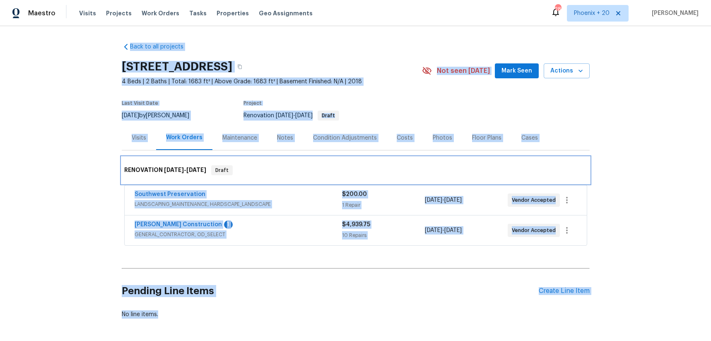
click at [375, 162] on div "RENOVATION [DATE] - [DATE] Draft" at bounding box center [356, 170] width 468 height 27
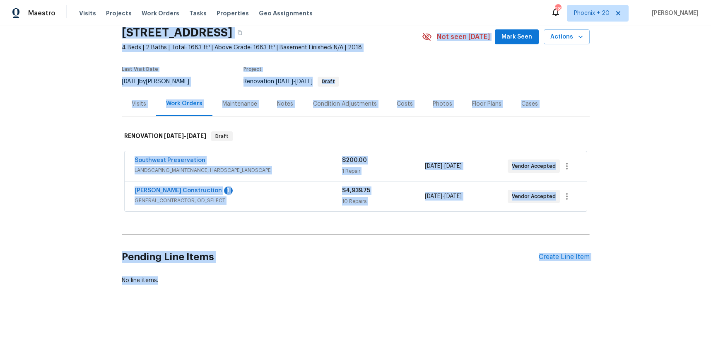
click at [407, 229] on div "Back to all projects [STREET_ADDRESS] 4 Beds | 2 Baths | Total: 1683 ft² | Abov…" at bounding box center [356, 146] width 468 height 289
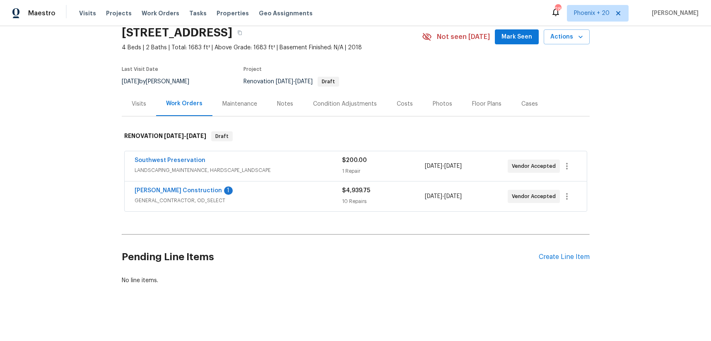
click at [541, 261] on div "Pending Line Items Create Line Item" at bounding box center [356, 257] width 468 height 39
click at [543, 259] on div "Create Line Item" at bounding box center [564, 257] width 51 height 8
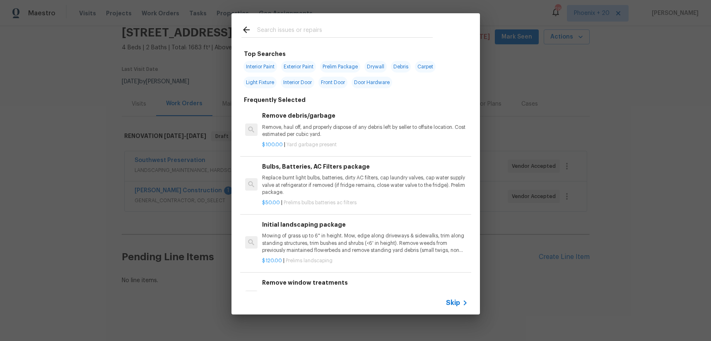
click at [277, 24] on div at bounding box center [337, 29] width 211 height 33
click at [279, 26] on input "text" at bounding box center [345, 31] width 176 height 12
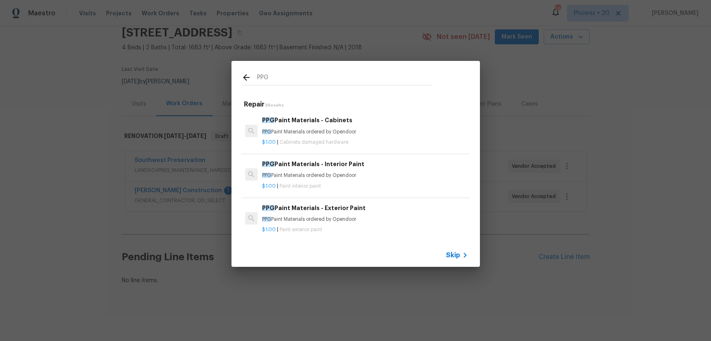
type input "PPG"
click at [367, 167] on h6 "PPG Paint Materials - Interior Paint" at bounding box center [365, 164] width 206 height 9
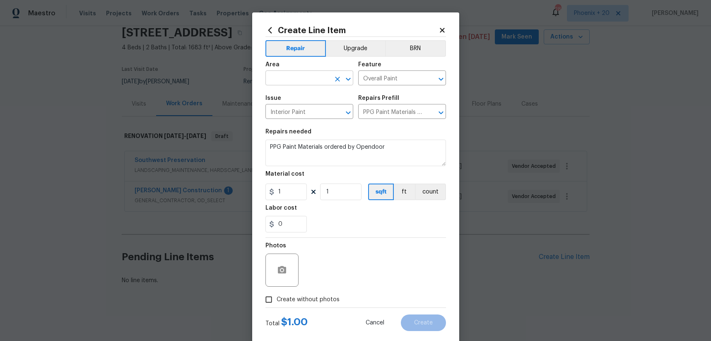
click at [288, 75] on input "text" at bounding box center [298, 79] width 65 height 13
click at [298, 104] on li "Interior Overall" at bounding box center [310, 111] width 88 height 14
type input "Interior Overall"
drag, startPoint x: 362, startPoint y: 244, endPoint x: 310, endPoint y: 193, distance: 72.7
click at [357, 239] on div "Photos" at bounding box center [356, 265] width 181 height 54
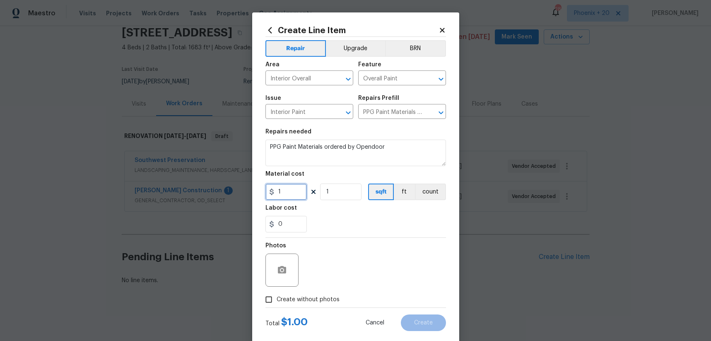
click at [261, 189] on div "Create Line Item Repair Upgrade BRN Area Interior Overall ​ Feature Overall Pai…" at bounding box center [355, 178] width 207 height 332
type input "452.55"
click at [315, 292] on div "Photos Create without photos" at bounding box center [356, 273] width 181 height 70
click at [319, 293] on label "Create without photos" at bounding box center [300, 300] width 79 height 16
click at [277, 293] on input "Create without photos" at bounding box center [269, 300] width 16 height 16
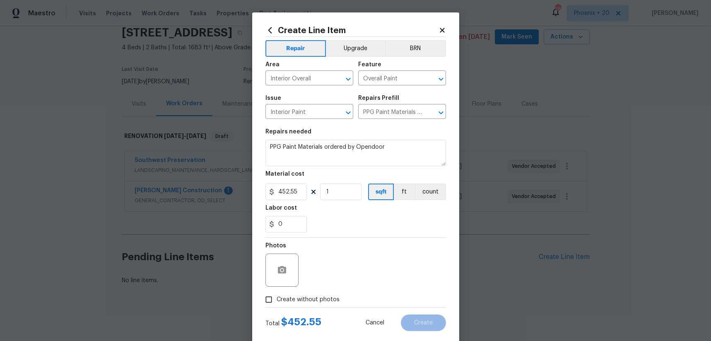
checkbox input "true"
click at [322, 275] on textarea at bounding box center [375, 270] width 141 height 33
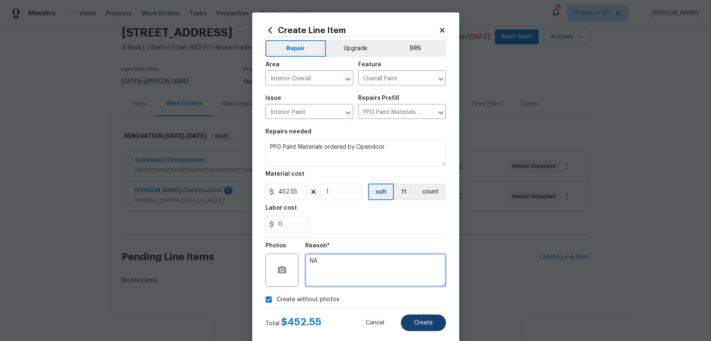
type textarea "NA"
click at [419, 318] on button "Create" at bounding box center [423, 322] width 45 height 17
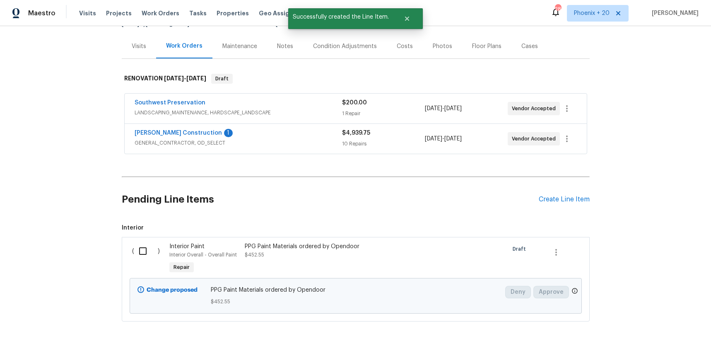
scroll to position [128, 0]
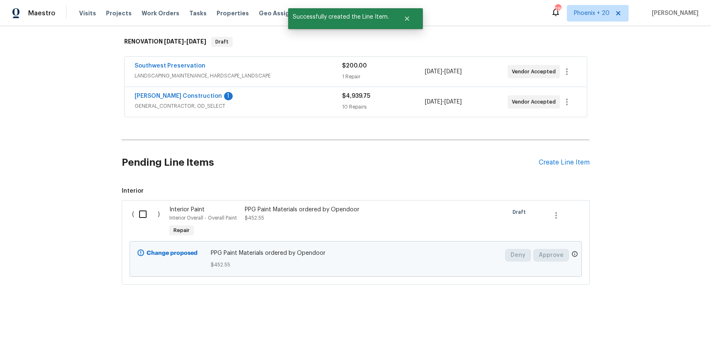
click at [140, 218] on input "checkbox" at bounding box center [146, 214] width 24 height 17
checkbox input "true"
click at [663, 324] on span "Create Work Order" at bounding box center [663, 320] width 55 height 10
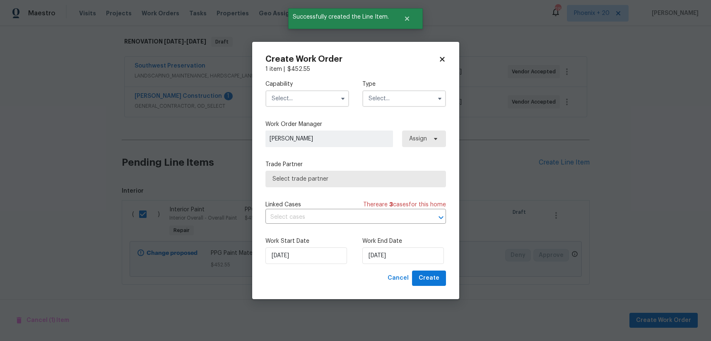
drag, startPoint x: 315, startPoint y: 87, endPoint x: 311, endPoint y: 99, distance: 12.9
click at [315, 88] on div "Capability" at bounding box center [308, 93] width 84 height 27
drag, startPoint x: 311, startPoint y: 99, endPoint x: 313, endPoint y: 104, distance: 5.8
click at [311, 101] on input "text" at bounding box center [308, 98] width 84 height 17
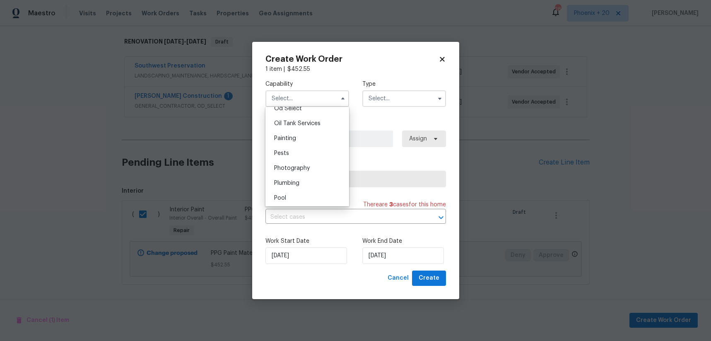
scroll to position [683, 0]
click at [322, 131] on div "Painting" at bounding box center [308, 129] width 80 height 15
type input "Painting"
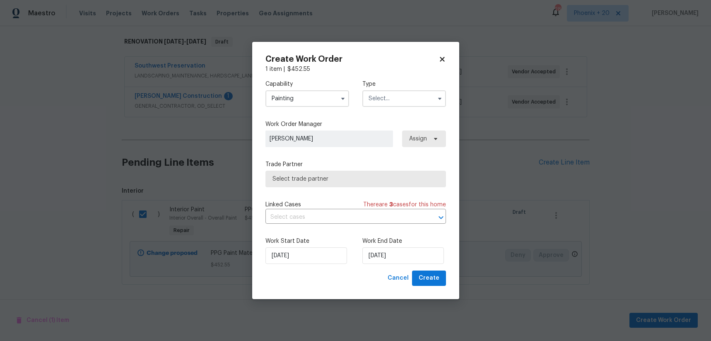
drag, startPoint x: 390, startPoint y: 99, endPoint x: 389, endPoint y: 104, distance: 4.3
click at [390, 100] on input "text" at bounding box center [405, 98] width 84 height 17
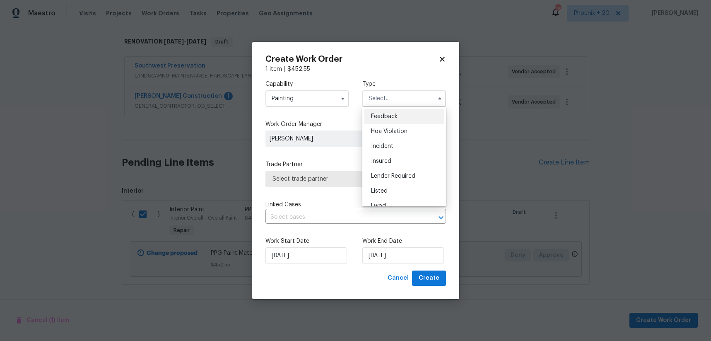
scroll to position [99, 0]
drag, startPoint x: 388, startPoint y: 154, endPoint x: 410, endPoint y: 143, distance: 24.8
click at [388, 154] on span "Renovation" at bounding box center [386, 152] width 31 height 6
type input "Renovation"
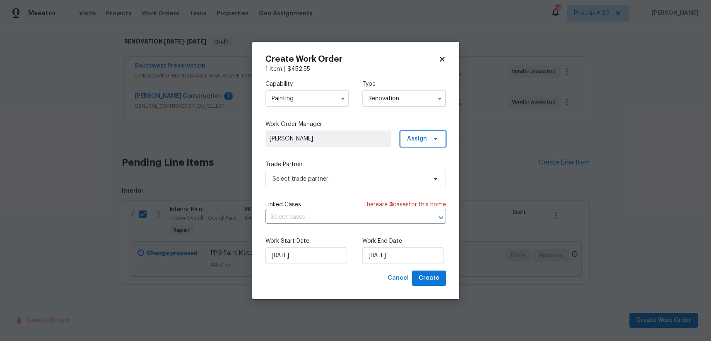
click at [411, 143] on span "Assign" at bounding box center [417, 139] width 20 height 8
click at [415, 174] on div "Assign to me" at bounding box center [424, 174] width 36 height 8
click at [362, 177] on span "Select trade partner" at bounding box center [350, 179] width 155 height 8
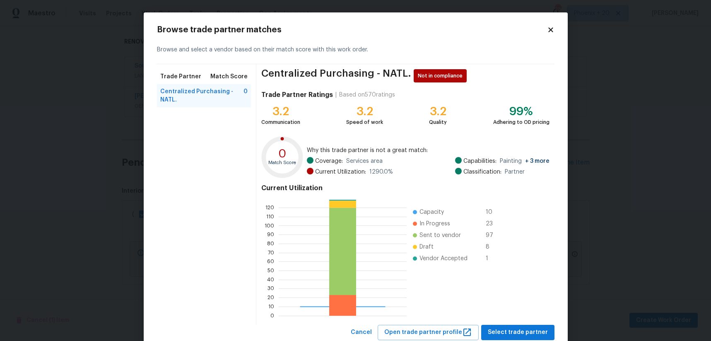
scroll to position [25, 0]
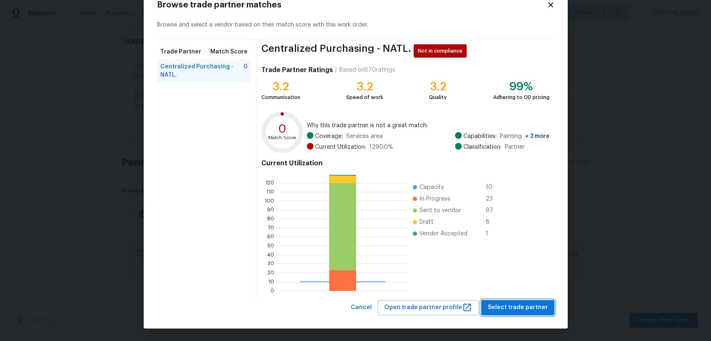
click at [494, 303] on span "Select trade partner" at bounding box center [518, 307] width 60 height 10
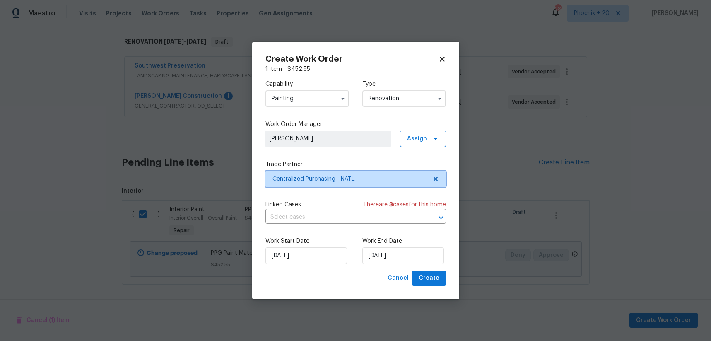
scroll to position [0, 0]
click at [440, 287] on div "Create Work Order 1 item | $ 452.55 Capability Painting Type Renovation Work Or…" at bounding box center [355, 170] width 207 height 257
click at [436, 280] on span "Create" at bounding box center [429, 278] width 21 height 10
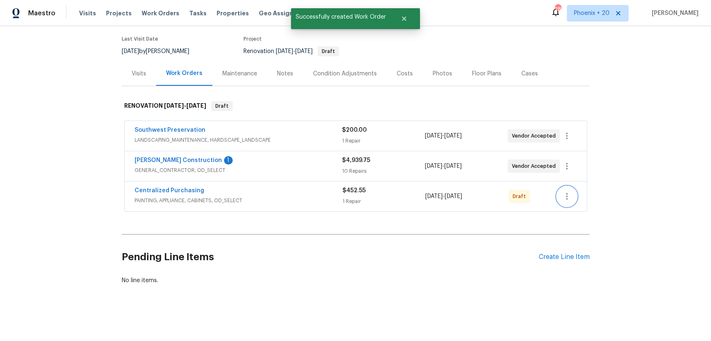
click at [566, 201] on button "button" at bounding box center [567, 196] width 20 height 20
click at [567, 196] on li "Send to Vendor" at bounding box center [601, 197] width 89 height 14
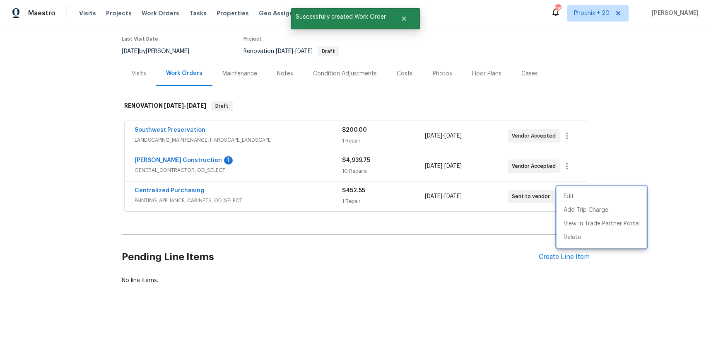
drag, startPoint x: 201, startPoint y: 205, endPoint x: 188, endPoint y: 188, distance: 21.3
click at [200, 203] on div at bounding box center [355, 170] width 711 height 341
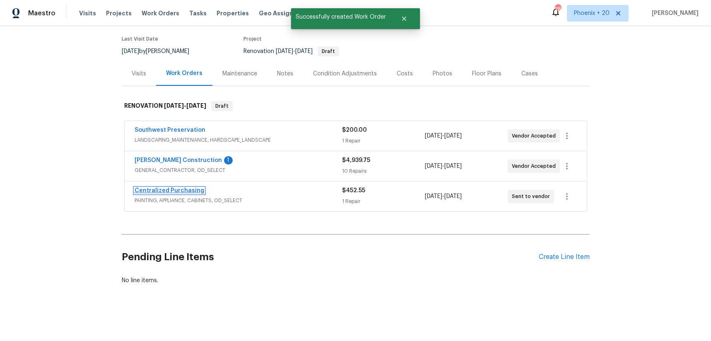
click at [187, 188] on link "Centralized Purchasing" at bounding box center [170, 191] width 70 height 6
